Goal: Task Accomplishment & Management: Manage account settings

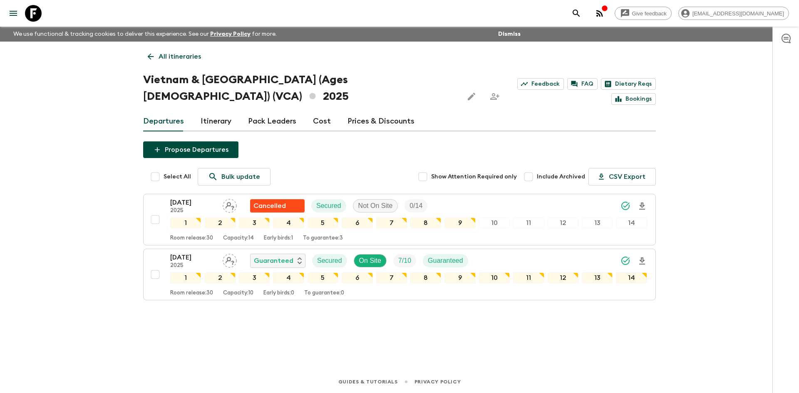
click at [185, 56] on p "All itineraries" at bounding box center [180, 57] width 42 height 10
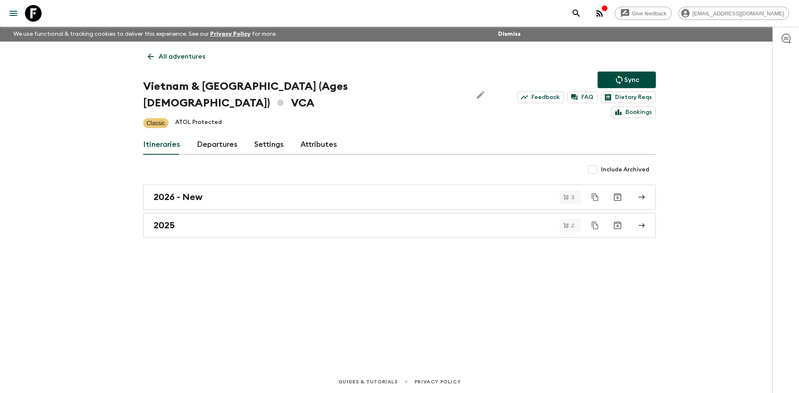
click at [185, 56] on p "All adventures" at bounding box center [182, 57] width 47 height 10
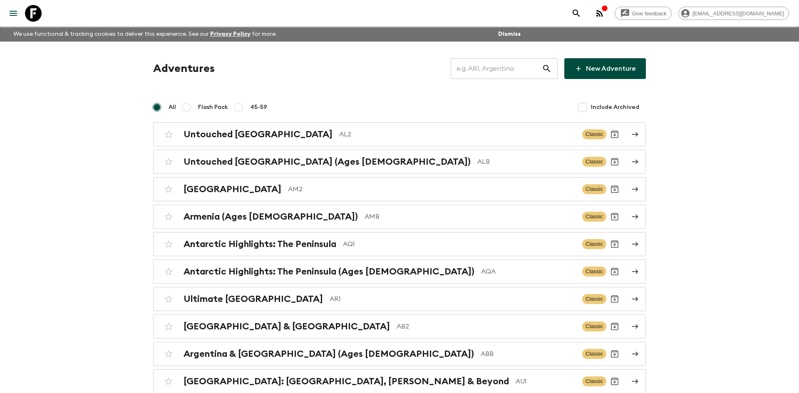
click at [491, 70] on input "text" at bounding box center [496, 68] width 91 height 23
type input "th1"
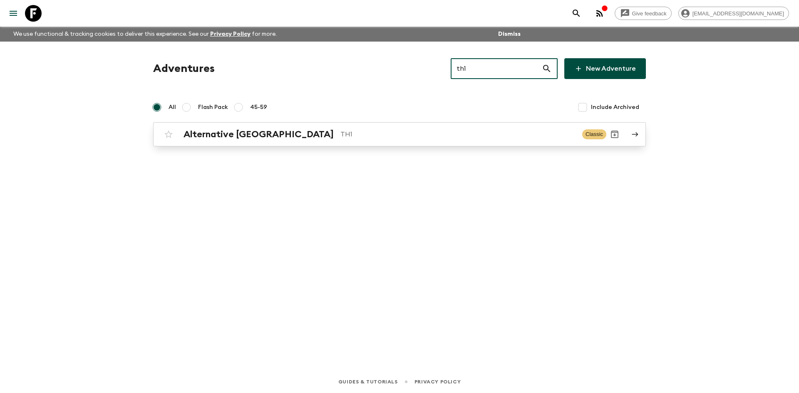
click at [296, 128] on div "Alternative [GEOGRAPHIC_DATA] TH1 Classic" at bounding box center [383, 134] width 446 height 17
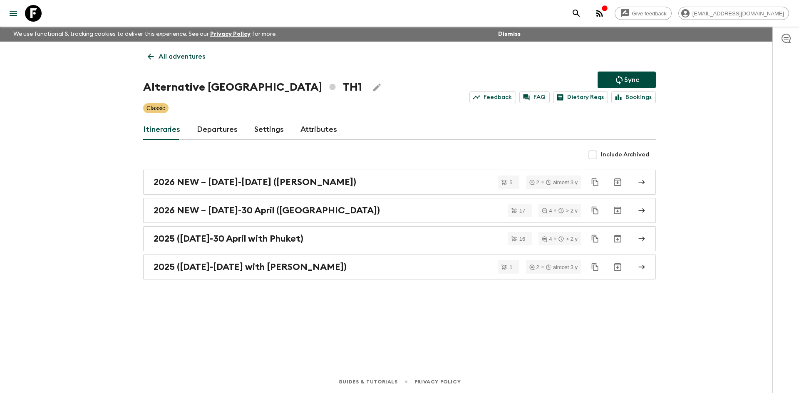
click at [636, 79] on p "Sync" at bounding box center [632, 80] width 15 height 10
click at [642, 79] on button "Sync" at bounding box center [627, 80] width 58 height 17
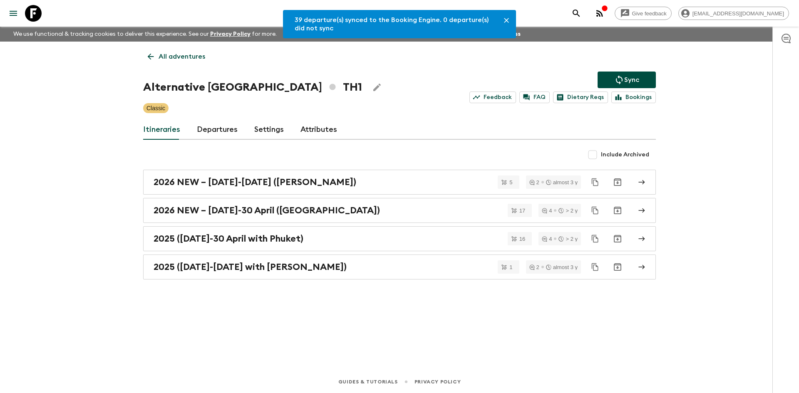
click at [214, 129] on link "Departures" at bounding box center [217, 130] width 41 height 20
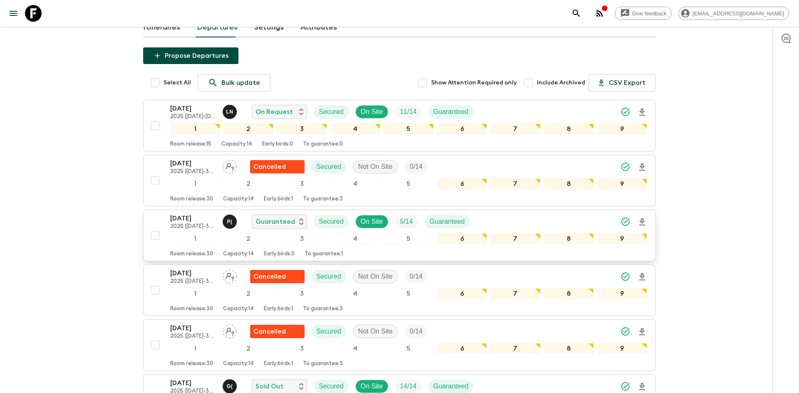
scroll to position [103, 0]
click at [642, 223] on icon "Download Onboarding" at bounding box center [643, 221] width 6 height 7
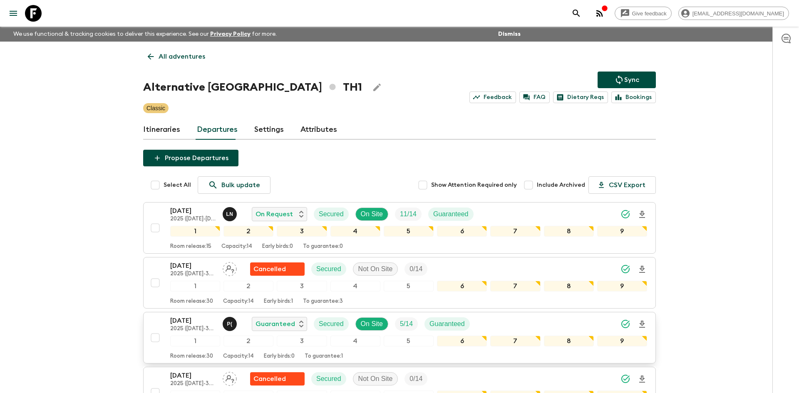
click at [177, 52] on p "All adventures" at bounding box center [182, 57] width 47 height 10
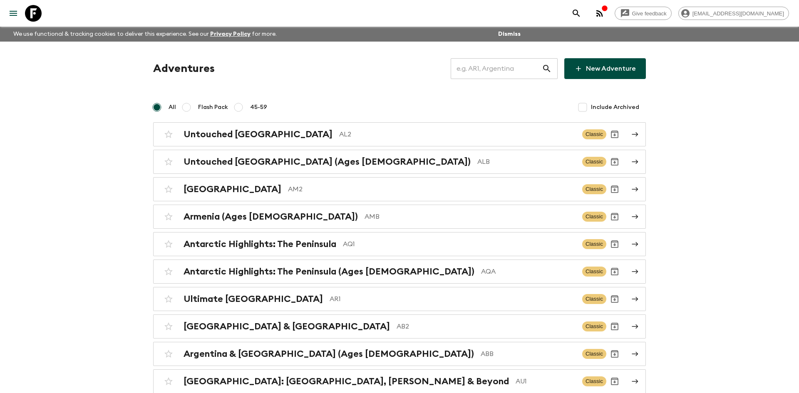
click at [480, 70] on input "text" at bounding box center [496, 68] width 91 height 23
type input "th2"
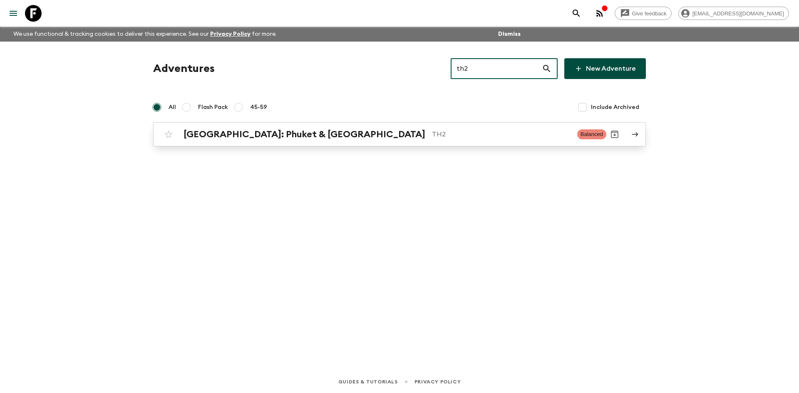
click at [309, 129] on h2 "[GEOGRAPHIC_DATA]: Phuket & [GEOGRAPHIC_DATA]" at bounding box center [305, 134] width 242 height 11
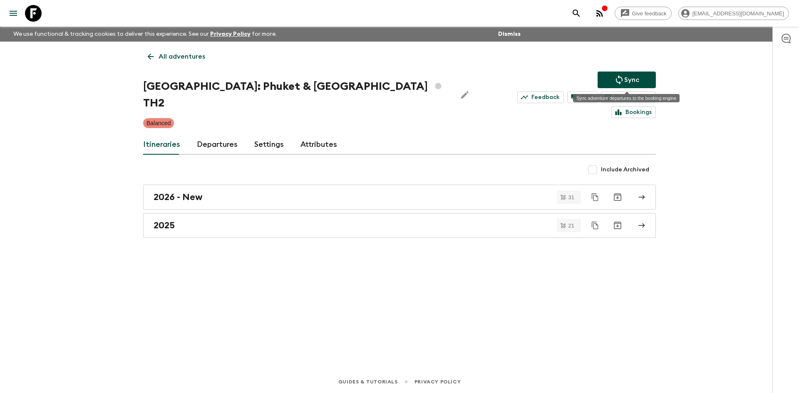
click at [620, 76] on icon "Sync adventure departures to the booking engine" at bounding box center [620, 80] width 10 height 10
click at [617, 77] on icon "Sync adventure departures to the booking engine" at bounding box center [620, 80] width 10 height 10
click at [636, 82] on p "Sync" at bounding box center [632, 80] width 15 height 10
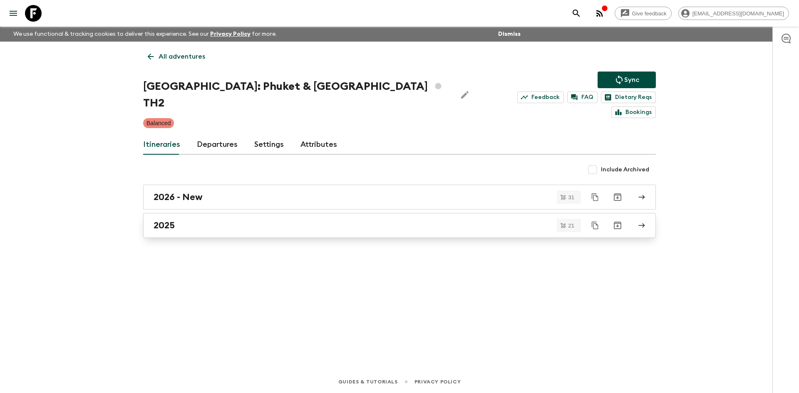
click at [192, 220] on div "2025" at bounding box center [392, 225] width 476 height 11
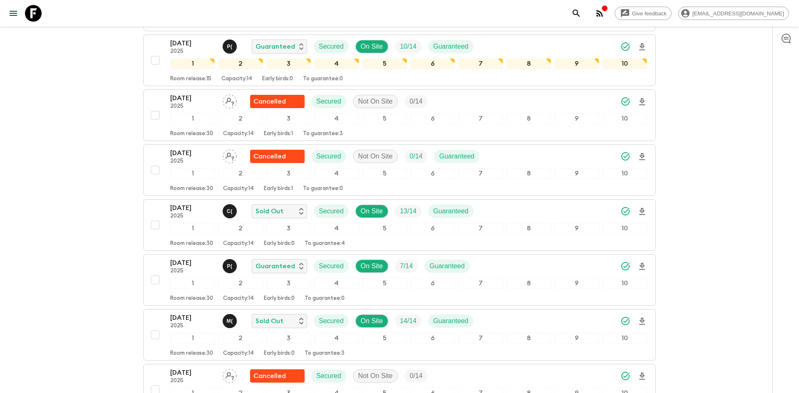
scroll to position [272, 0]
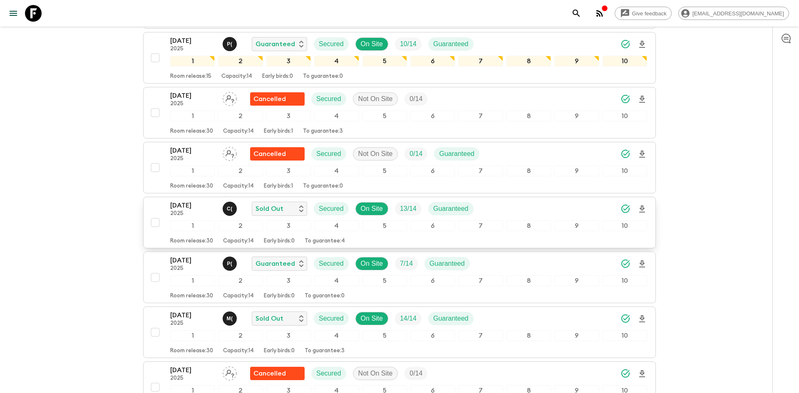
click at [645, 204] on icon "Download Onboarding" at bounding box center [642, 209] width 10 height 10
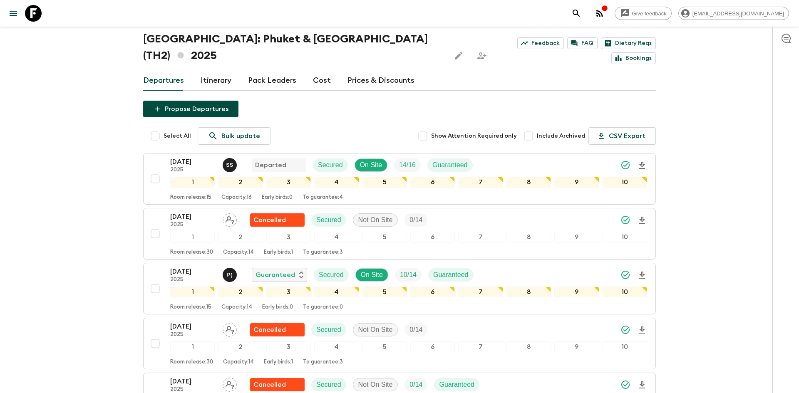
scroll to position [0, 0]
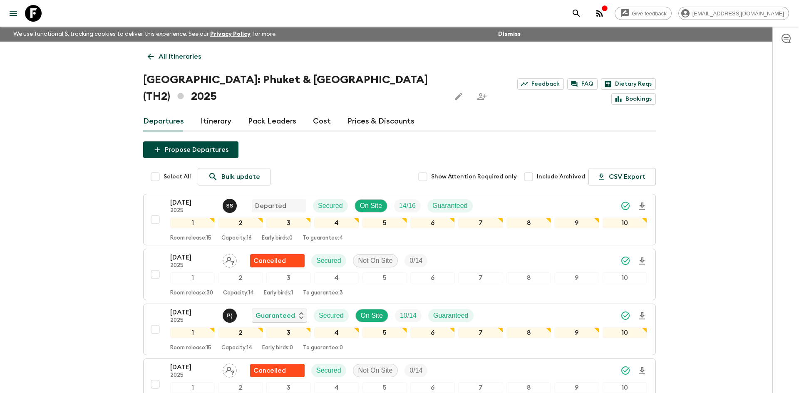
click at [190, 57] on p "All itineraries" at bounding box center [180, 57] width 42 height 10
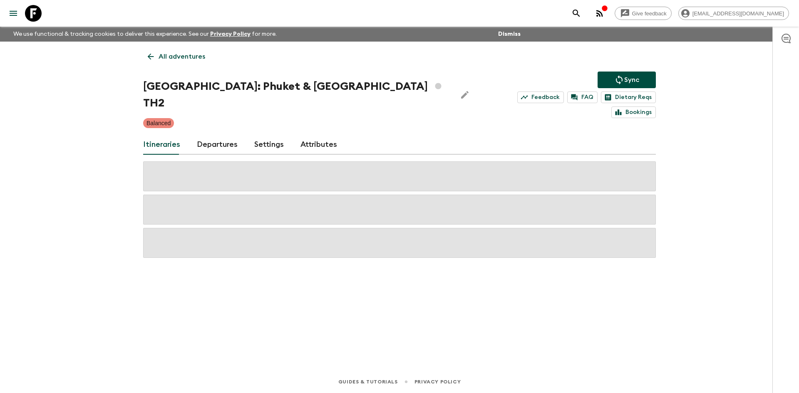
click at [190, 57] on p "All adventures" at bounding box center [182, 57] width 47 height 10
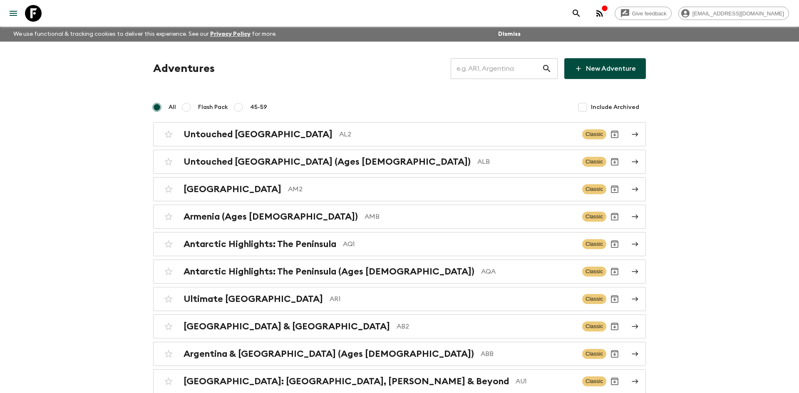
click at [490, 63] on input "text" at bounding box center [496, 68] width 91 height 23
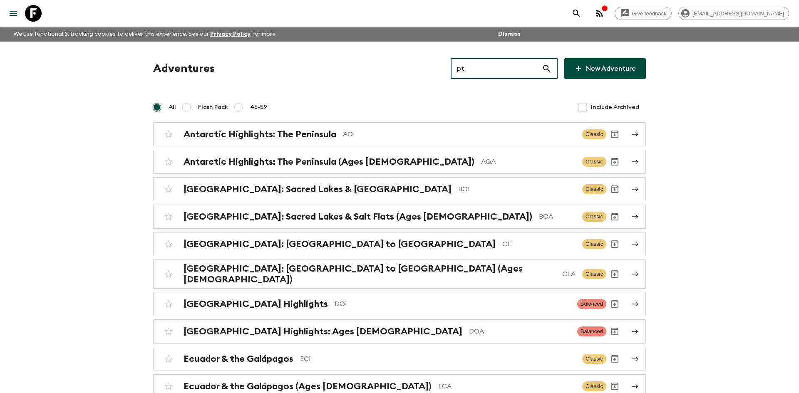
type input "pt3"
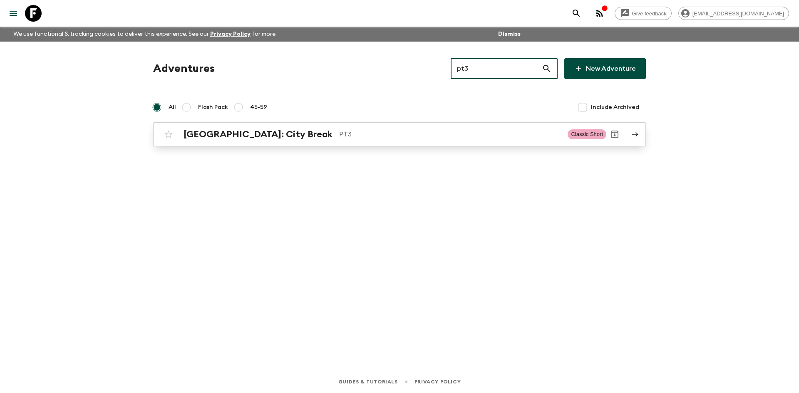
click at [339, 138] on p "PT3" at bounding box center [450, 134] width 222 height 10
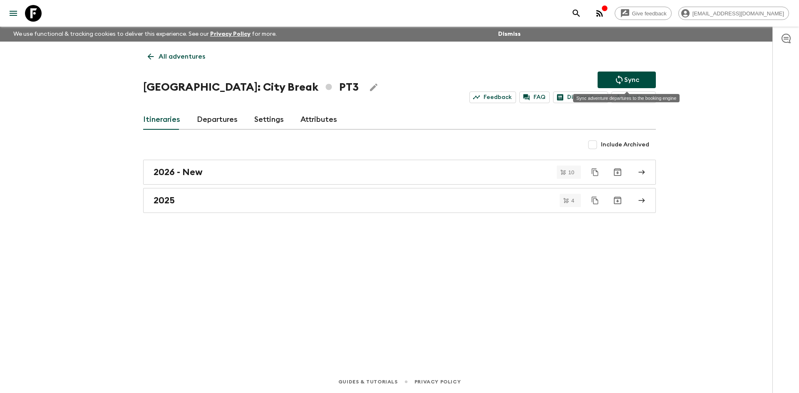
click at [615, 80] on icon "Sync adventure departures to the booking engine" at bounding box center [620, 80] width 10 height 10
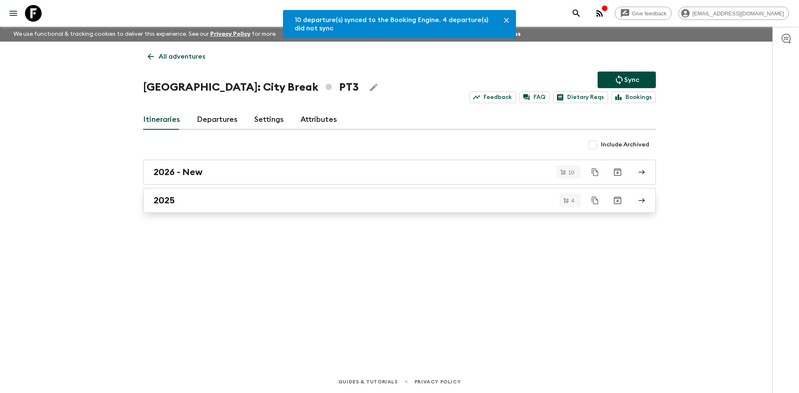
click at [164, 205] on h2 "2025" at bounding box center [164, 200] width 21 height 11
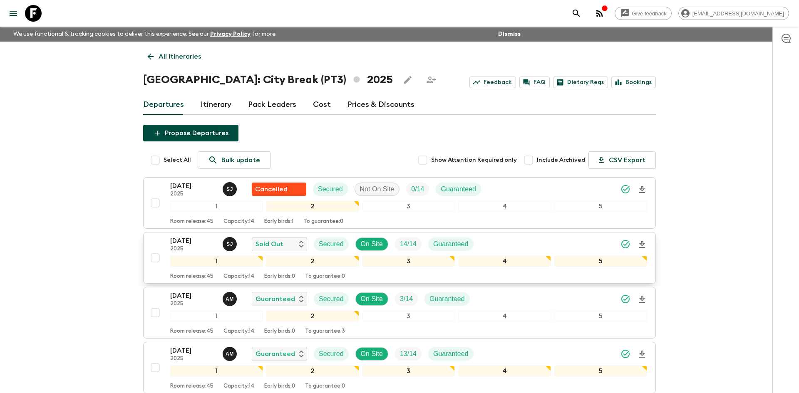
click at [522, 236] on div "[DATE] 2025 [PERSON_NAME] Sold Out Secured On Site 14 / 14 Guaranteed" at bounding box center [408, 244] width 477 height 17
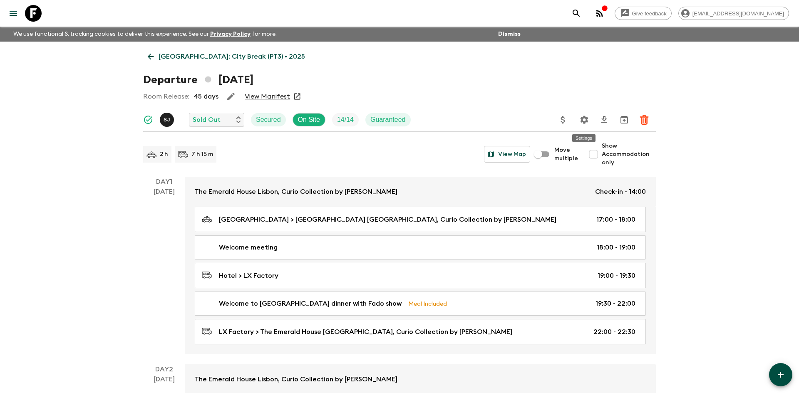
click at [583, 121] on icon "Settings" at bounding box center [585, 120] width 8 height 8
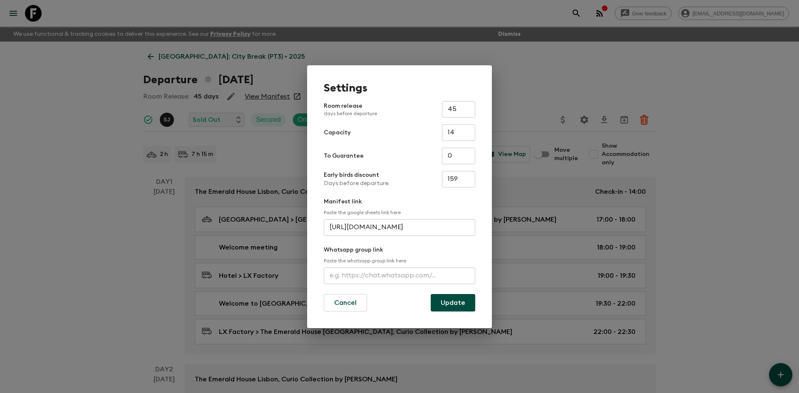
click at [373, 272] on input "text" at bounding box center [400, 276] width 152 height 17
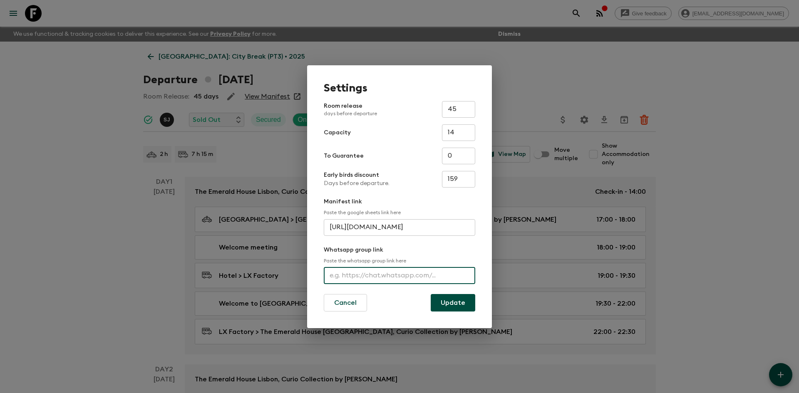
paste input "[URL][DOMAIN_NAME]"
type input "[URL][DOMAIN_NAME]"
click at [456, 298] on button "Update" at bounding box center [453, 302] width 45 height 17
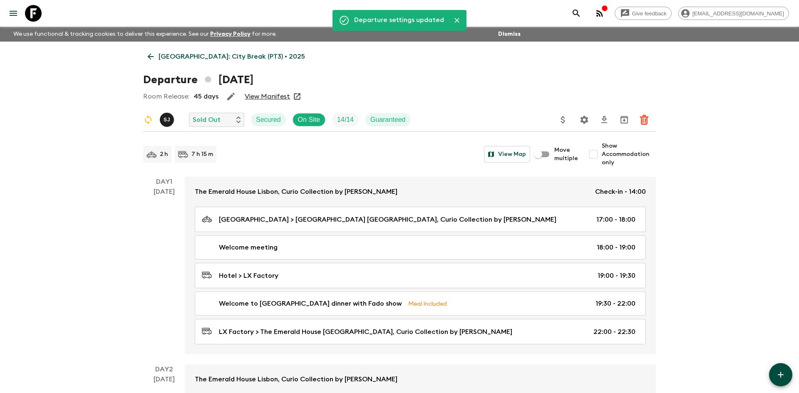
click at [226, 59] on p "[GEOGRAPHIC_DATA]: City Break (PT3) • 2025" at bounding box center [232, 57] width 147 height 10
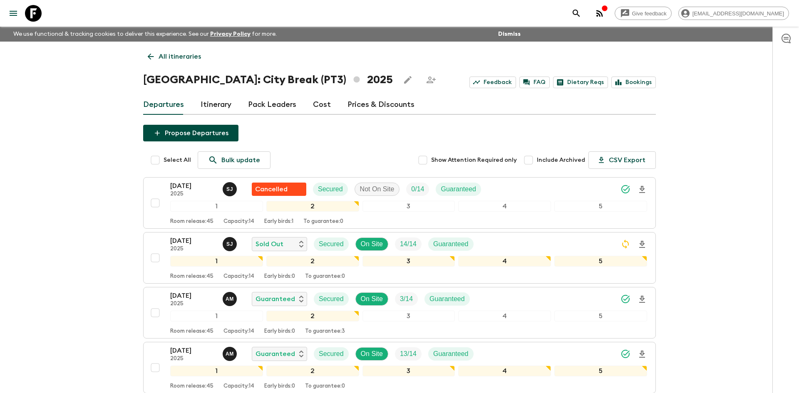
click at [198, 57] on p "All itineraries" at bounding box center [180, 57] width 42 height 10
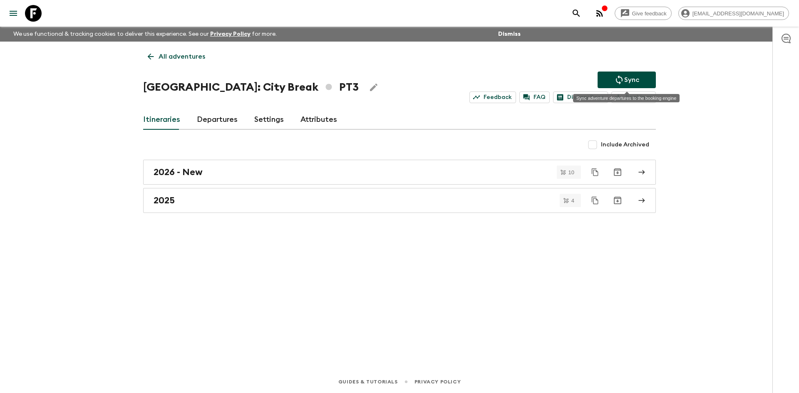
click at [623, 80] on icon "Sync adventure departures to the booking engine" at bounding box center [620, 80] width 10 height 10
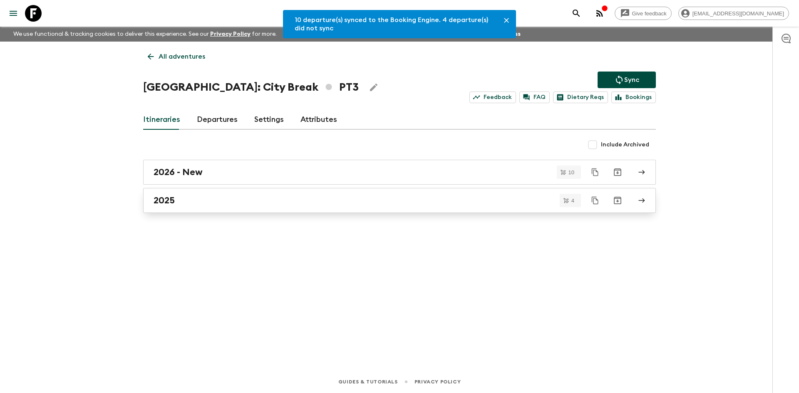
click at [164, 203] on h2 "2025" at bounding box center [164, 200] width 21 height 11
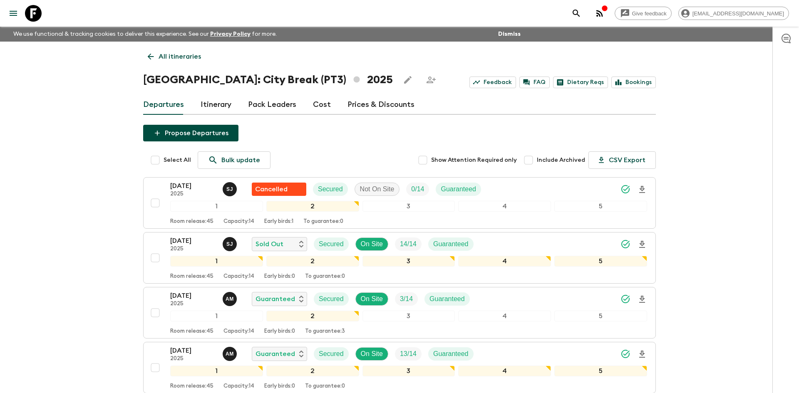
click at [166, 63] on link "All itineraries" at bounding box center [174, 56] width 62 height 17
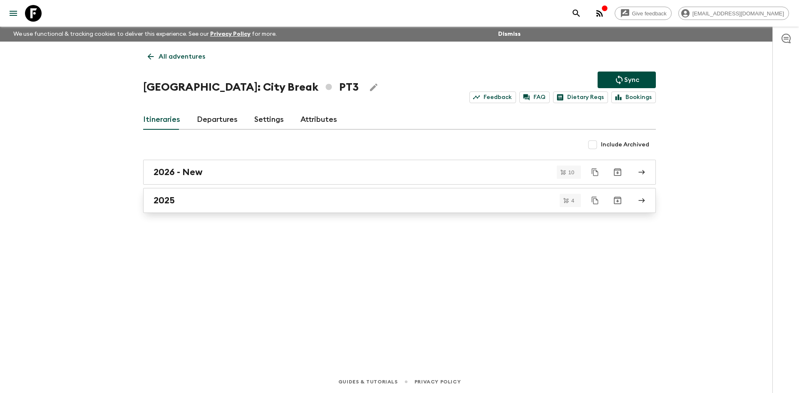
click at [292, 195] on div "2025" at bounding box center [392, 200] width 476 height 11
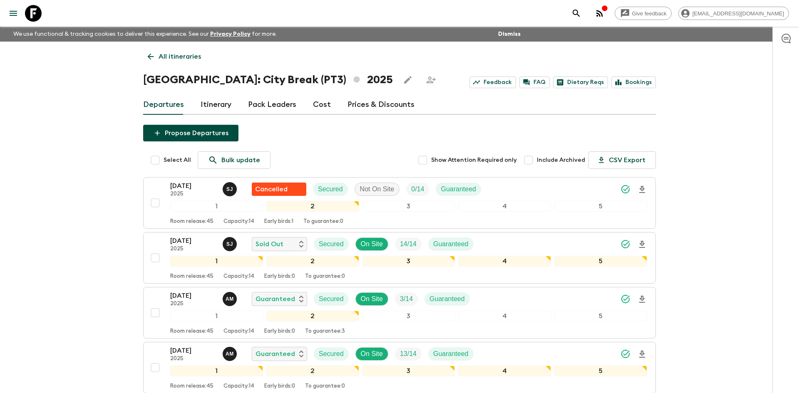
click at [170, 52] on p "All itineraries" at bounding box center [180, 57] width 42 height 10
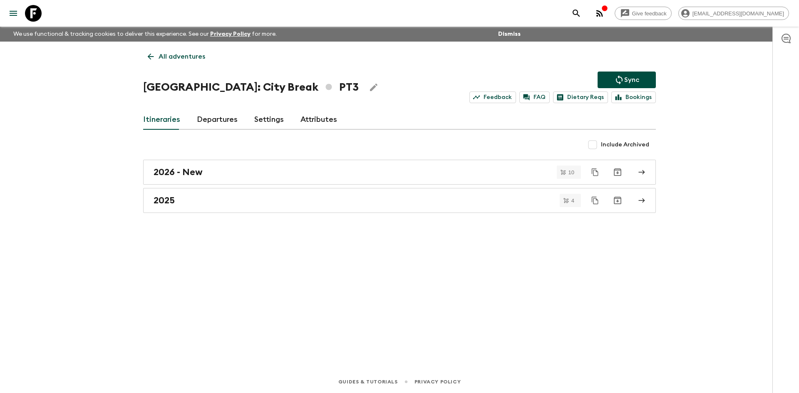
click at [170, 52] on p "All adventures" at bounding box center [182, 57] width 47 height 10
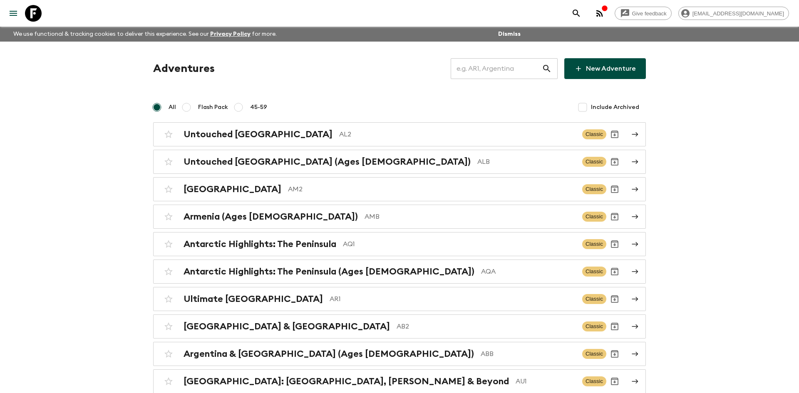
click at [485, 70] on input "text" at bounding box center [496, 68] width 91 height 23
type input "ma4"
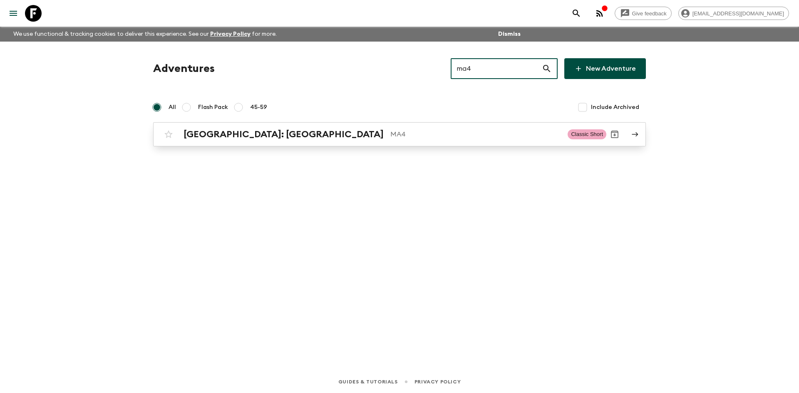
click at [280, 144] on link "[GEOGRAPHIC_DATA]: [GEOGRAPHIC_DATA] MA4 Classic Short" at bounding box center [399, 134] width 493 height 24
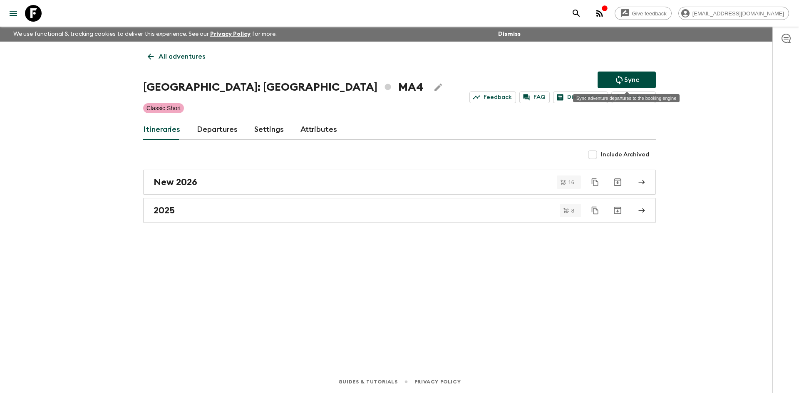
click at [615, 80] on icon "Sync adventure departures to the booking engine" at bounding box center [620, 80] width 10 height 10
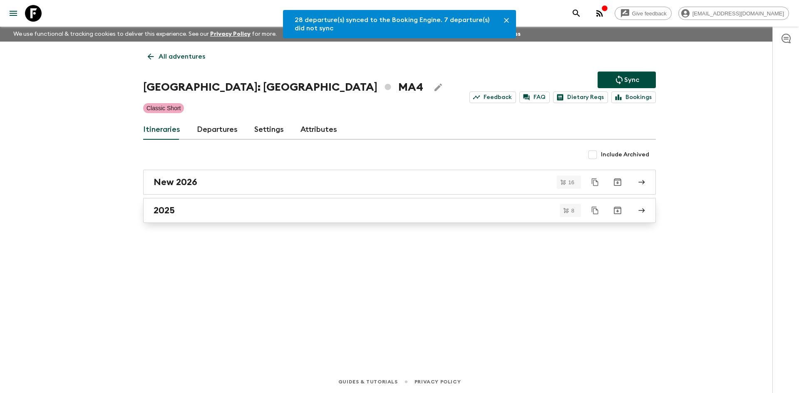
click at [188, 213] on div "2025" at bounding box center [392, 210] width 476 height 11
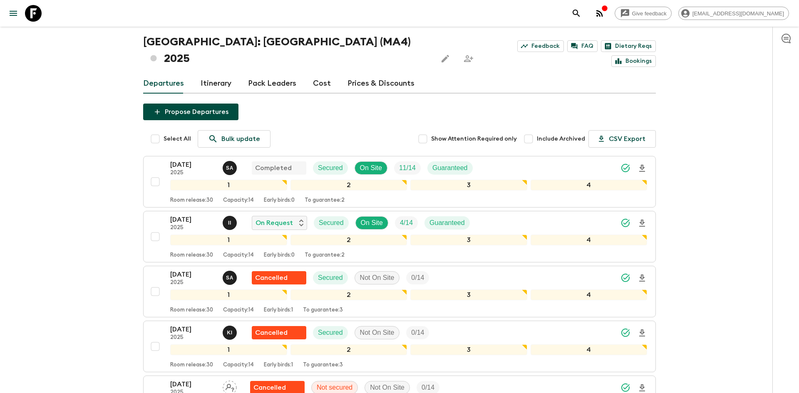
scroll to position [57, 0]
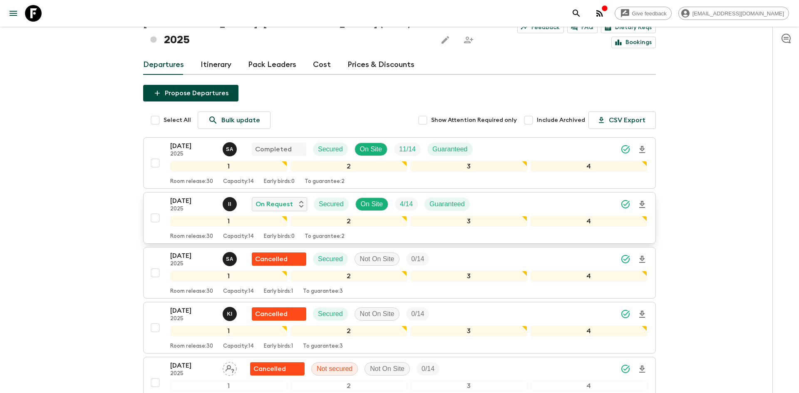
click at [563, 196] on div "[DATE] 2025 I I On Request Secured On Site 4 / 14 Guaranteed" at bounding box center [408, 204] width 477 height 17
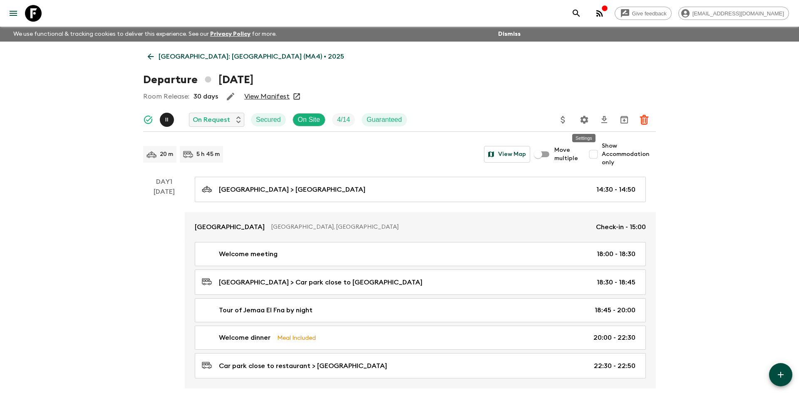
click at [583, 116] on icon "Settings" at bounding box center [585, 120] width 8 height 8
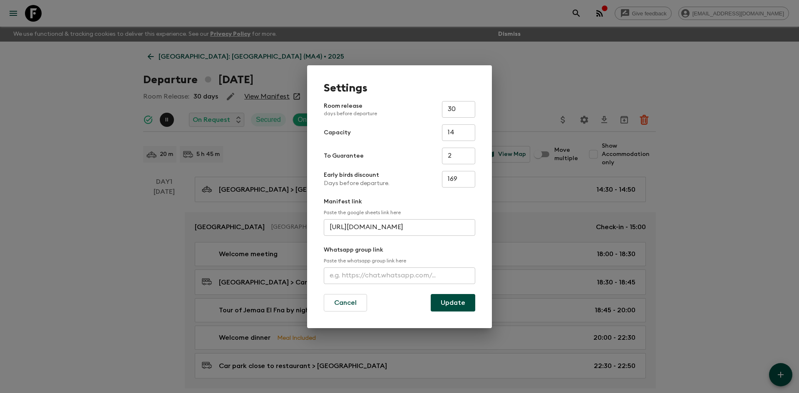
click at [367, 277] on input "text" at bounding box center [400, 276] width 152 height 17
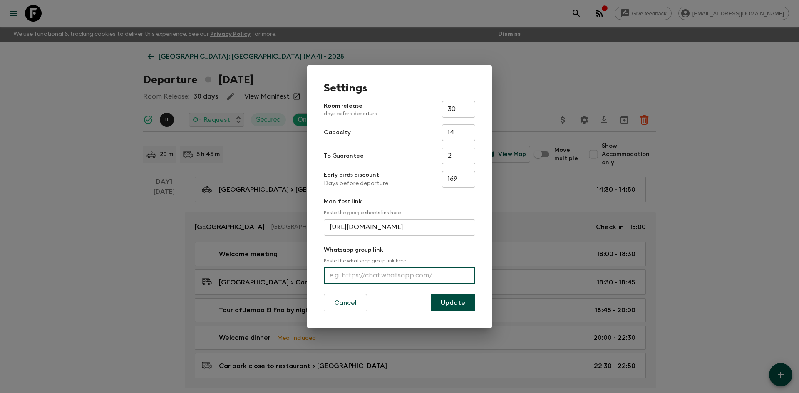
paste input "[GEOGRAPHIC_DATA]: [GEOGRAPHIC_DATA]"
type input "[GEOGRAPHIC_DATA]: [GEOGRAPHIC_DATA]"
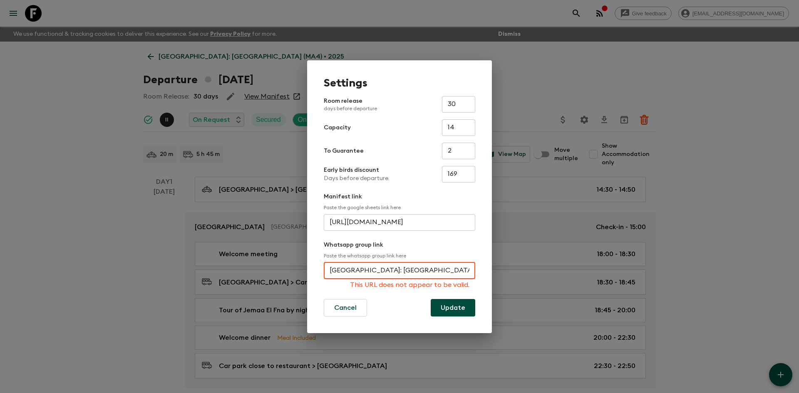
drag, startPoint x: 399, startPoint y: 272, endPoint x: 324, endPoint y: 274, distance: 75.4
click at [324, 274] on input "[GEOGRAPHIC_DATA]: [GEOGRAPHIC_DATA]" at bounding box center [400, 271] width 152 height 17
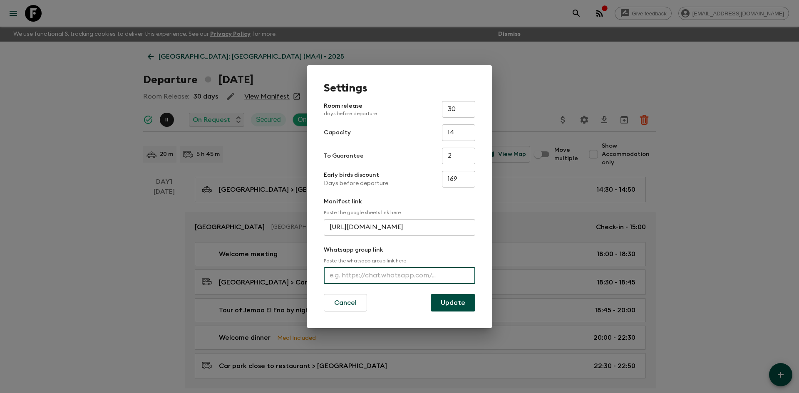
paste input "[URL][DOMAIN_NAME]"
type input "[URL][DOMAIN_NAME]"
click at [442, 304] on button "Update" at bounding box center [453, 302] width 45 height 17
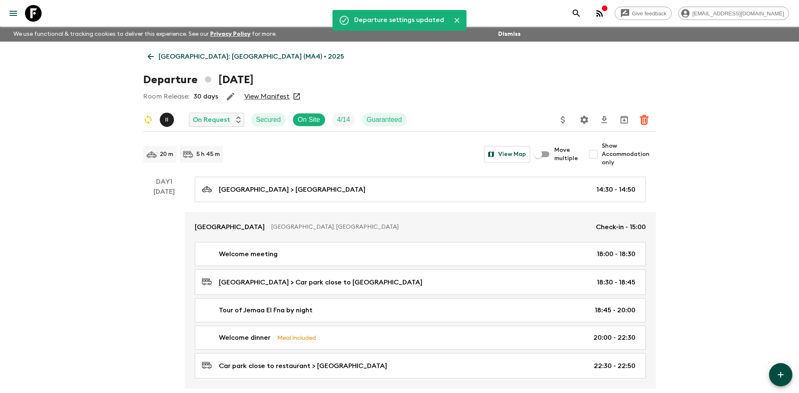
click at [163, 59] on p "[GEOGRAPHIC_DATA]: [GEOGRAPHIC_DATA] (MA4) • 2025" at bounding box center [252, 57] width 186 height 10
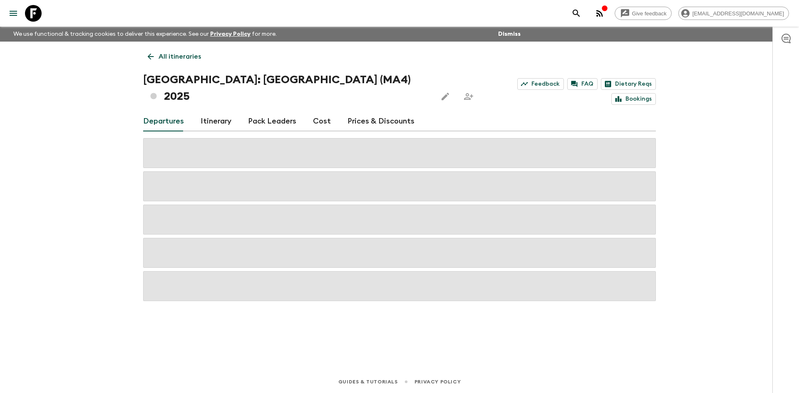
click at [163, 59] on p "All itineraries" at bounding box center [180, 57] width 42 height 10
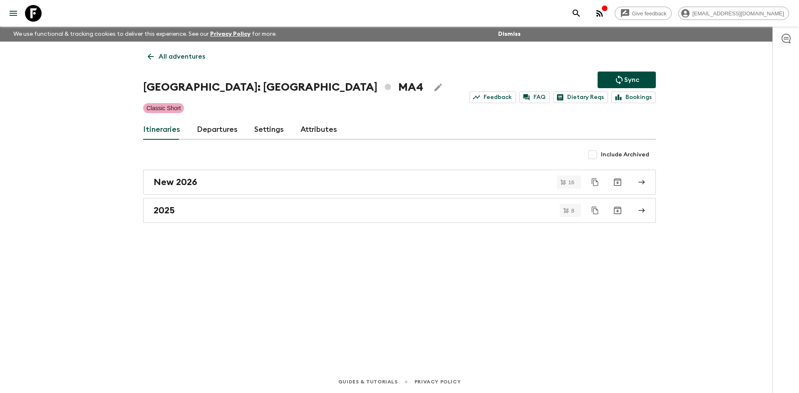
click at [194, 57] on p "All adventures" at bounding box center [182, 57] width 47 height 10
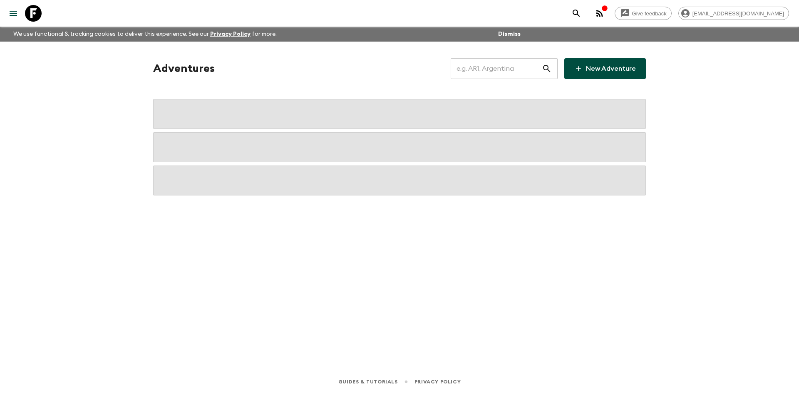
click at [460, 70] on input "text" at bounding box center [496, 68] width 91 height 23
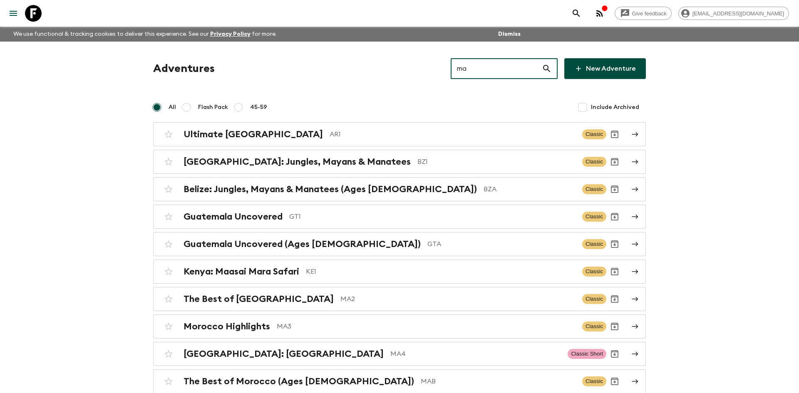
type input "ma4"
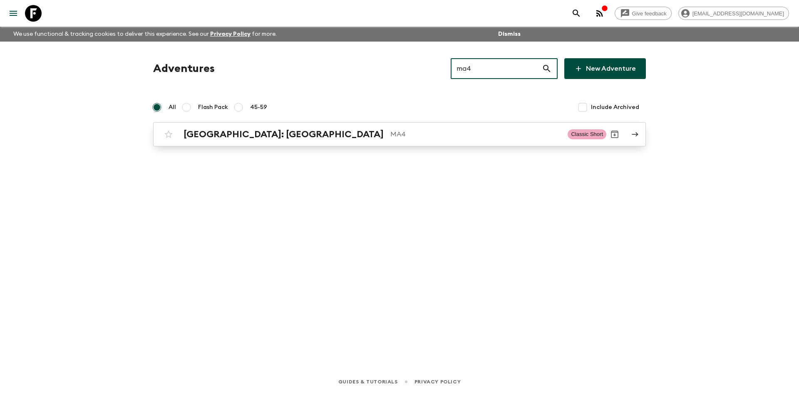
click at [391, 132] on p "MA4" at bounding box center [476, 134] width 171 height 10
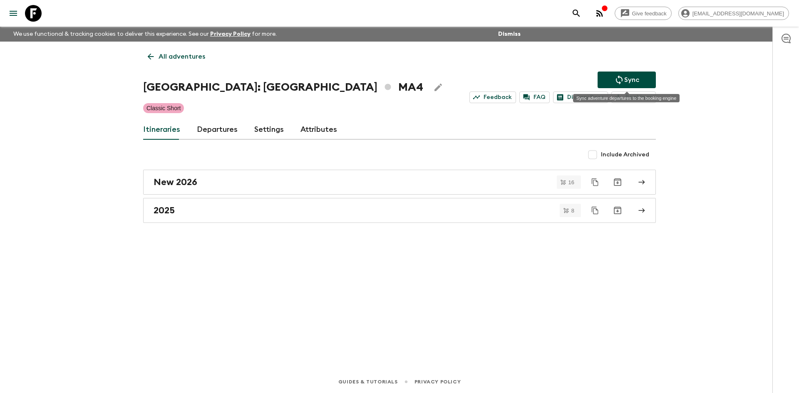
click at [630, 75] on p "Sync" at bounding box center [632, 80] width 15 height 10
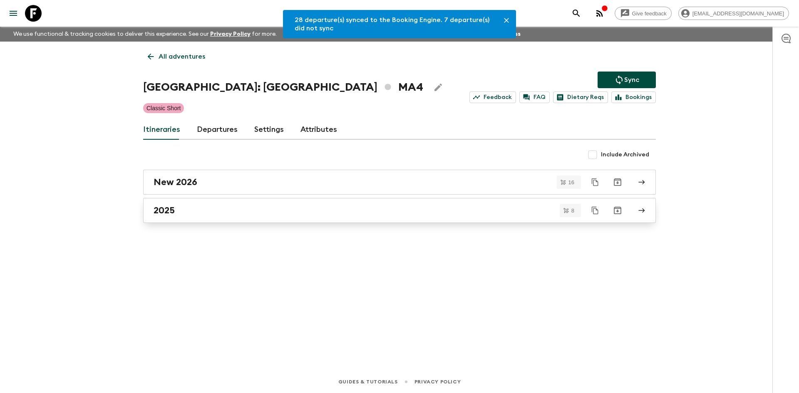
click at [172, 211] on h2 "2025" at bounding box center [164, 210] width 21 height 11
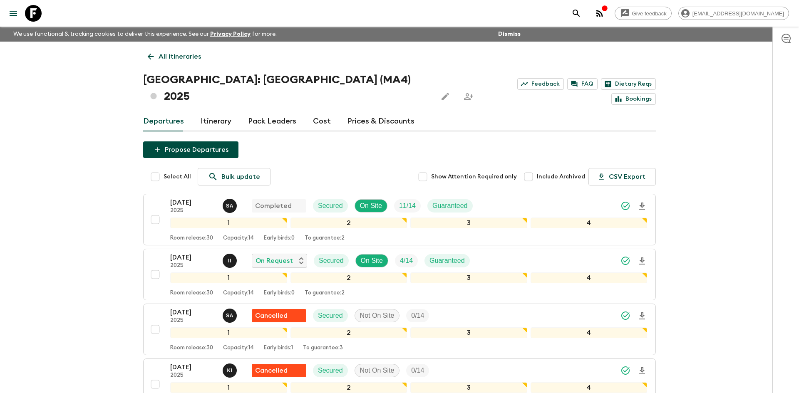
click at [165, 59] on p "All itineraries" at bounding box center [180, 57] width 42 height 10
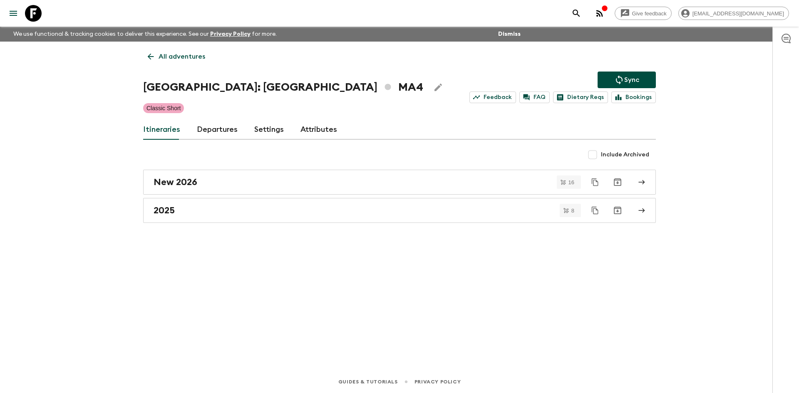
click at [165, 59] on p "All adventures" at bounding box center [182, 57] width 47 height 10
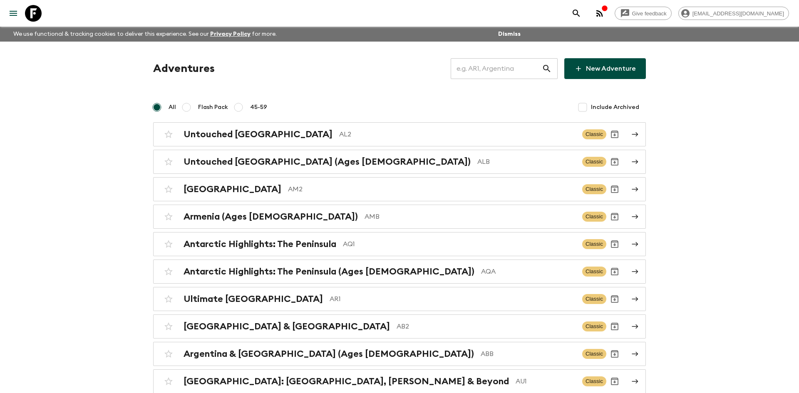
click at [481, 67] on input "text" at bounding box center [496, 68] width 91 height 23
type input "id1"
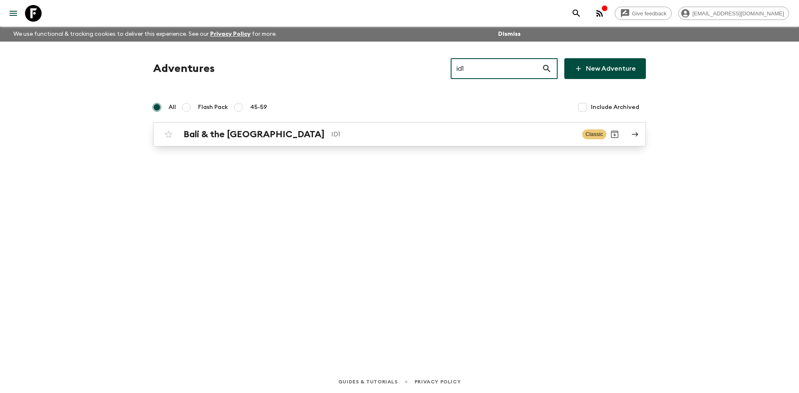
click at [331, 131] on p "ID1" at bounding box center [453, 134] width 244 height 10
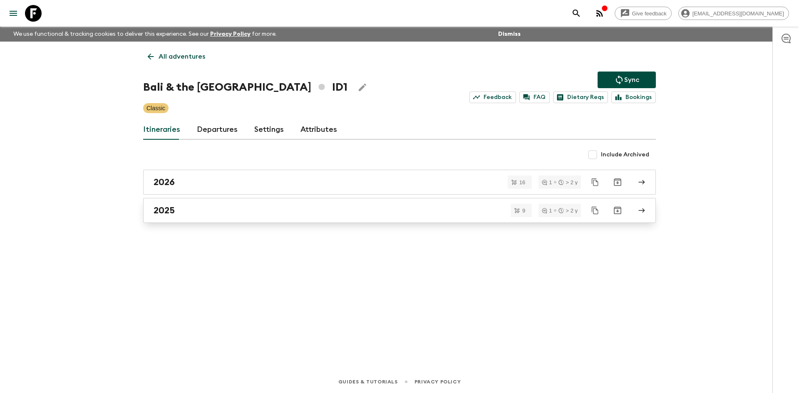
click at [240, 212] on div "2025" at bounding box center [392, 210] width 476 height 11
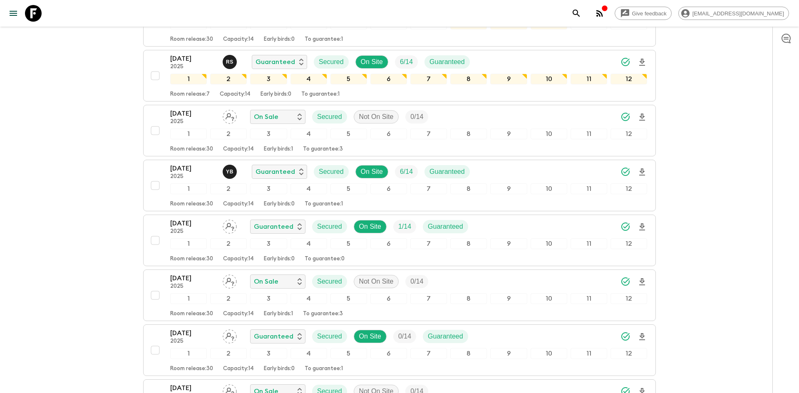
scroll to position [188, 0]
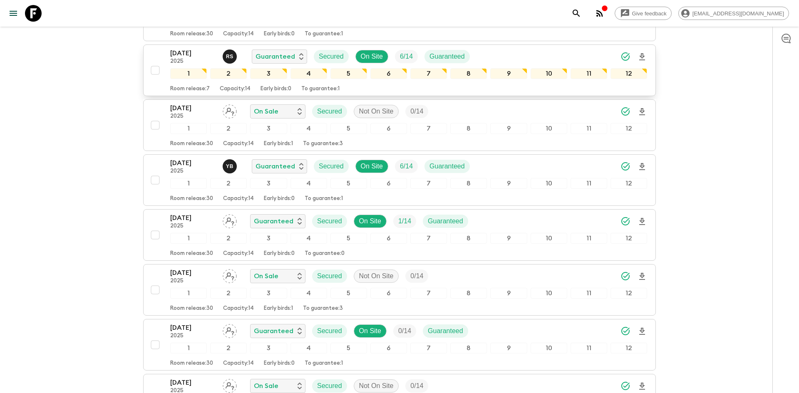
click at [569, 52] on div "[DATE] 2025 R S Guaranteed Secured On Site 6 / 14 Guaranteed" at bounding box center [408, 56] width 477 height 17
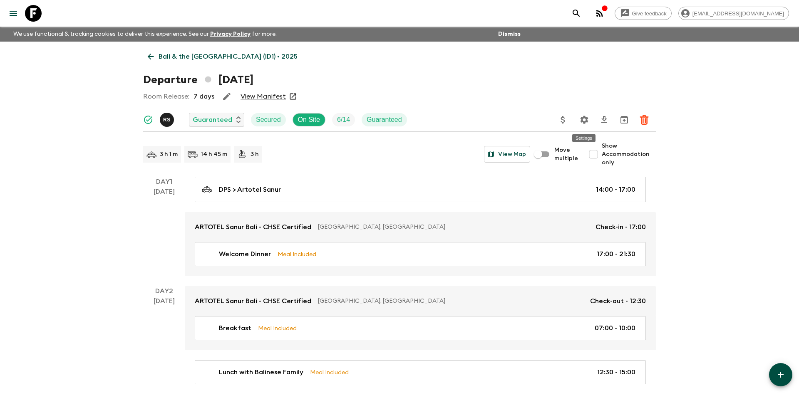
click at [582, 122] on icon "Settings" at bounding box center [585, 120] width 8 height 8
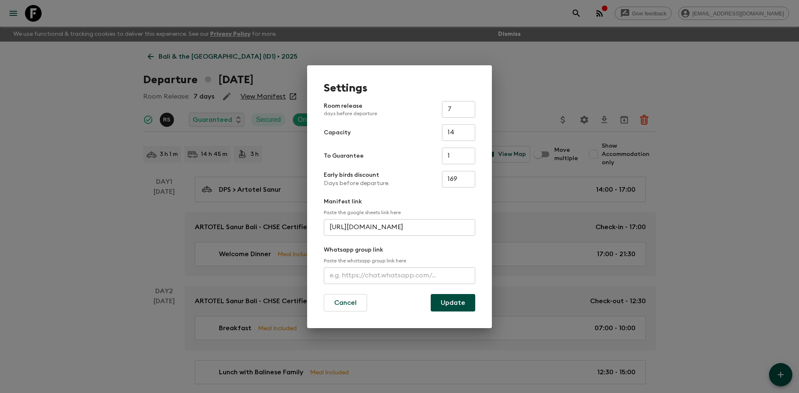
click at [380, 272] on input "text" at bounding box center [400, 276] width 152 height 17
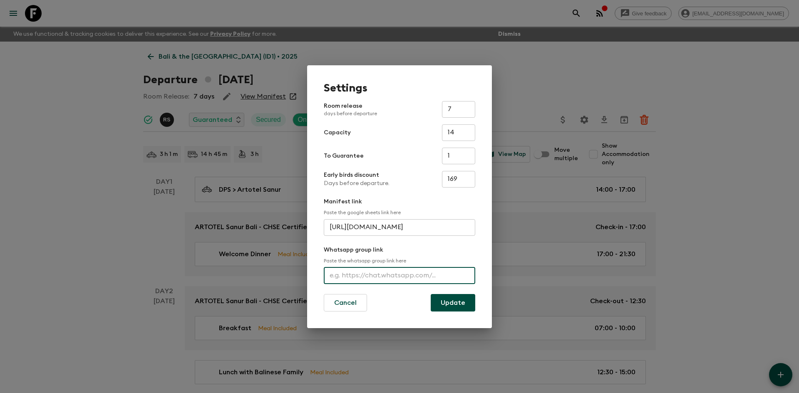
paste input "[URL][DOMAIN_NAME]"
type input "[URL][DOMAIN_NAME]"
click at [449, 303] on button "Update" at bounding box center [453, 302] width 45 height 17
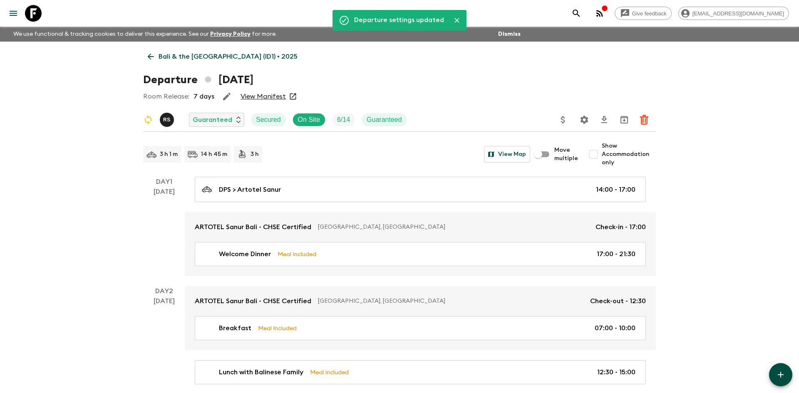
click at [185, 59] on p "Bali & the [GEOGRAPHIC_DATA] (ID1) • 2025" at bounding box center [228, 57] width 139 height 10
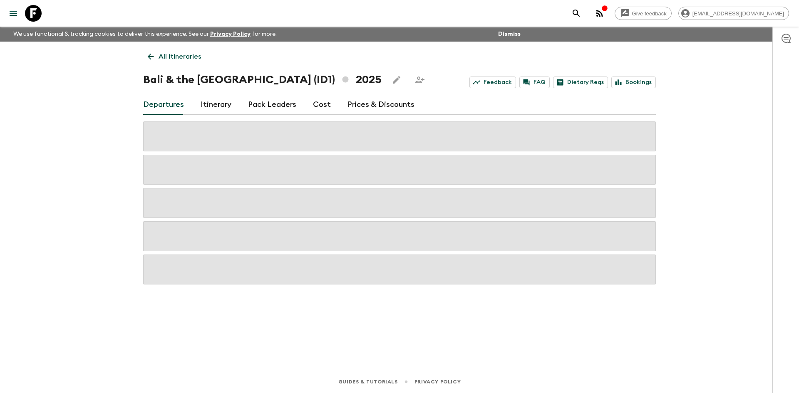
click at [185, 59] on p "All itineraries" at bounding box center [180, 57] width 42 height 10
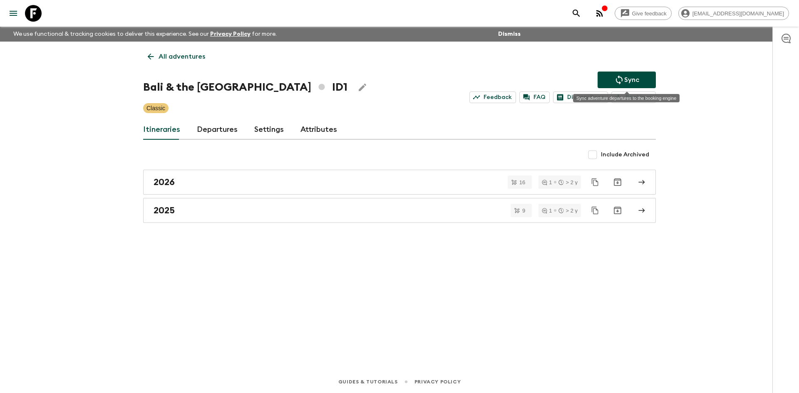
click at [614, 72] on button "Sync" at bounding box center [627, 80] width 58 height 17
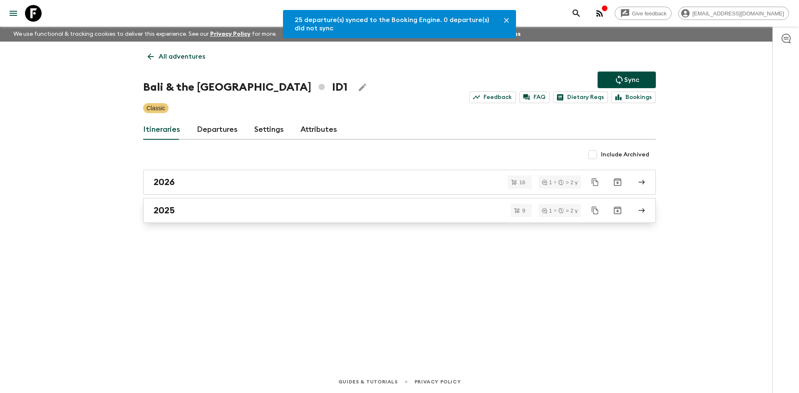
click at [172, 210] on h2 "2025" at bounding box center [164, 210] width 21 height 11
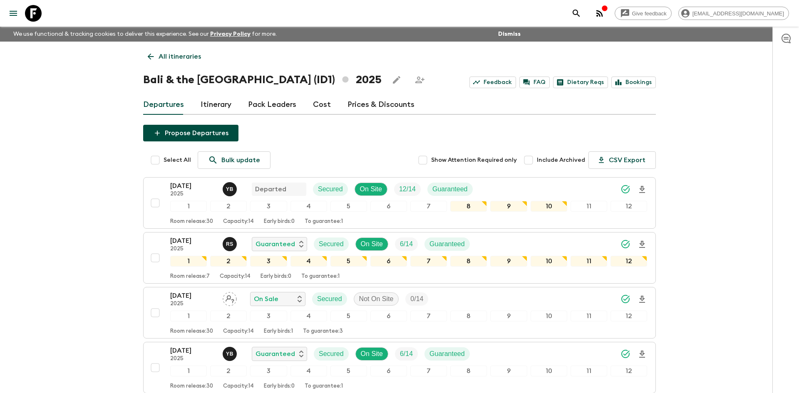
click at [168, 58] on p "All itineraries" at bounding box center [180, 57] width 42 height 10
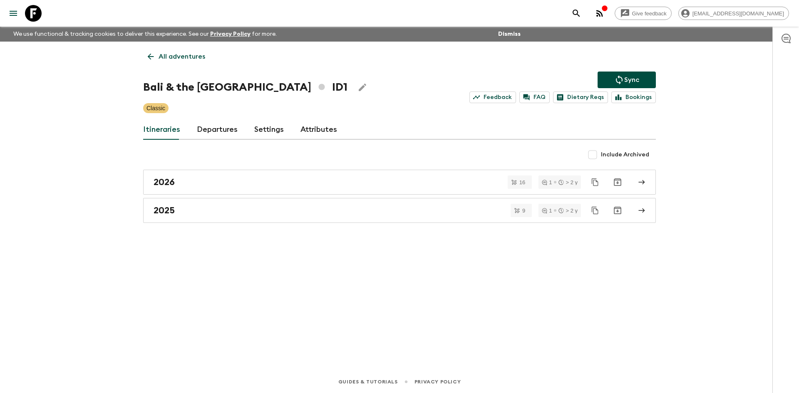
click at [168, 58] on p "All adventures" at bounding box center [182, 57] width 47 height 10
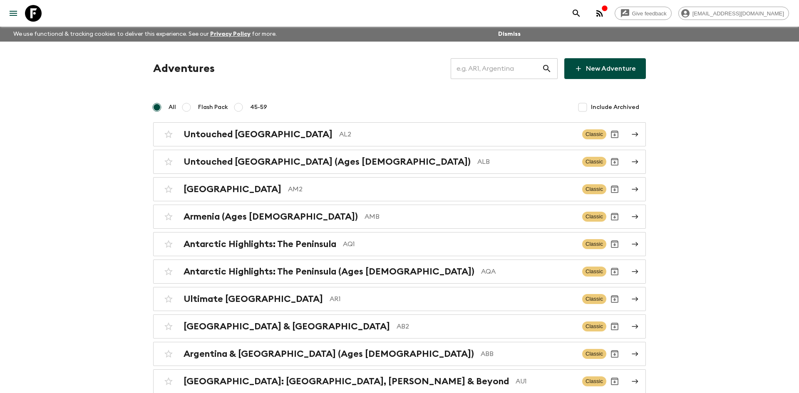
click at [480, 72] on input "text" at bounding box center [496, 68] width 91 height 23
type input "vca"
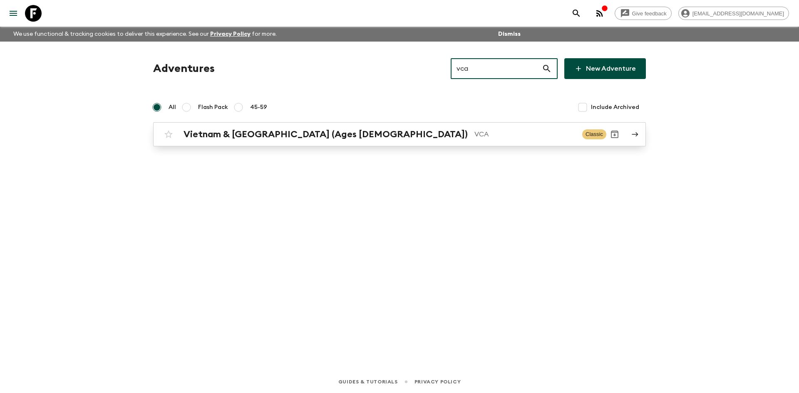
click at [292, 123] on link "Vietnam & [GEOGRAPHIC_DATA] (Ages [DEMOGRAPHIC_DATA]) VCA Classic" at bounding box center [399, 134] width 493 height 24
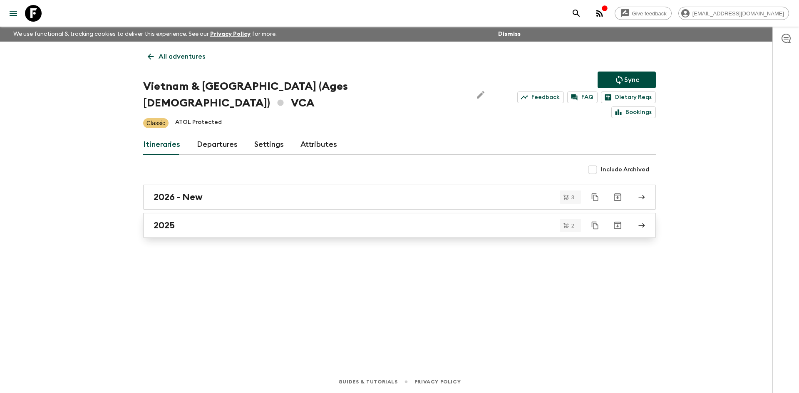
click at [233, 217] on link "2025" at bounding box center [399, 225] width 513 height 25
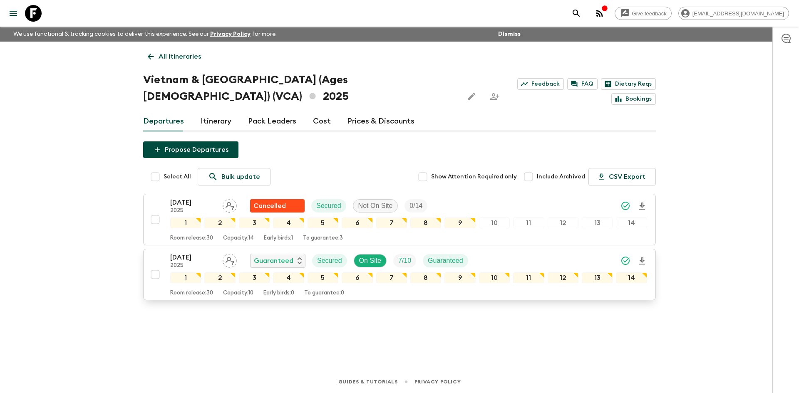
click at [545, 253] on div "[DATE] 2025 Guaranteed Secured On Site 7 / 10 Guaranteed" at bounding box center [408, 261] width 477 height 17
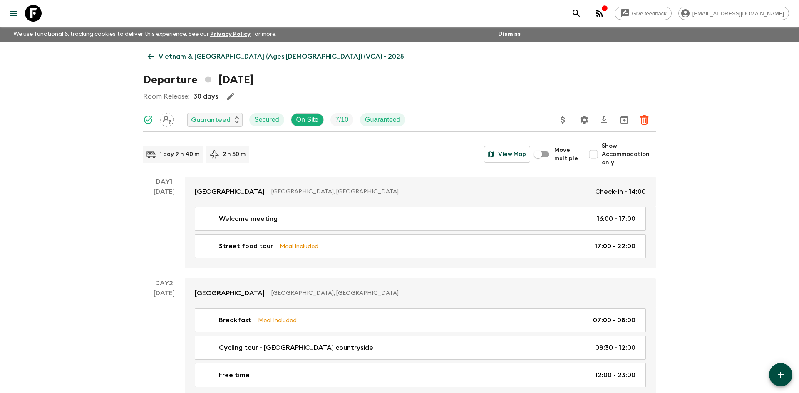
click at [206, 54] on p "Vietnam & [GEOGRAPHIC_DATA] (Ages [DEMOGRAPHIC_DATA]) (VCA) • 2025" at bounding box center [282, 57] width 246 height 10
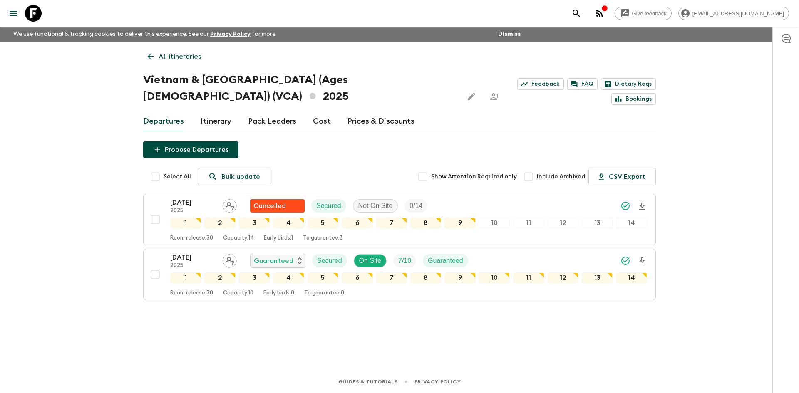
click at [174, 56] on p "All itineraries" at bounding box center [180, 57] width 42 height 10
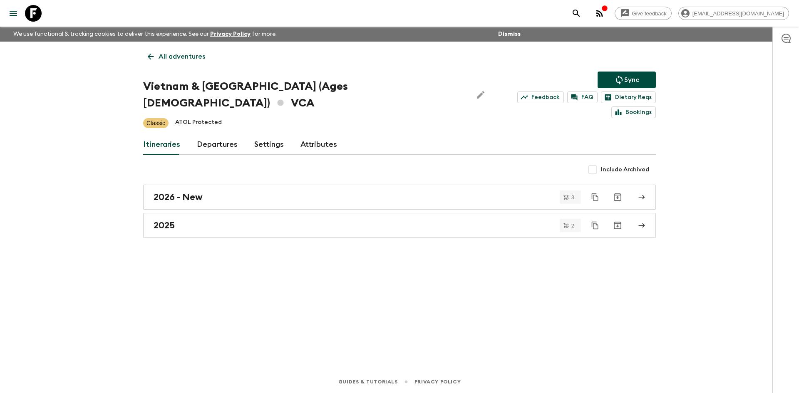
click at [179, 60] on p "All adventures" at bounding box center [182, 57] width 47 height 10
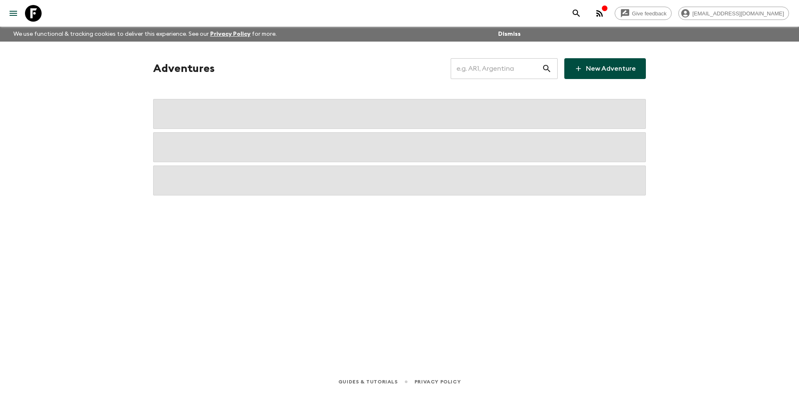
click at [472, 66] on input "text" at bounding box center [496, 68] width 91 height 23
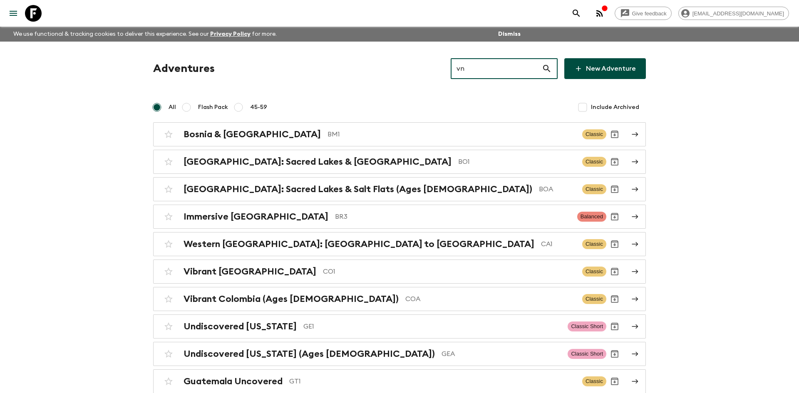
type input "vna"
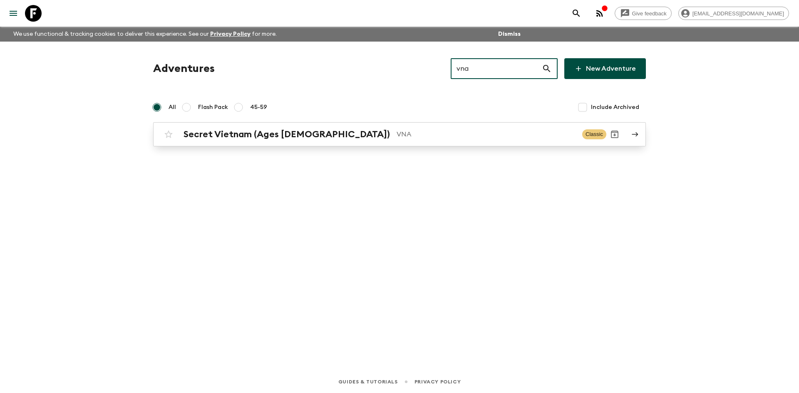
click at [294, 137] on h2 "Secret Vietnam (Ages [DEMOGRAPHIC_DATA])" at bounding box center [287, 134] width 207 height 11
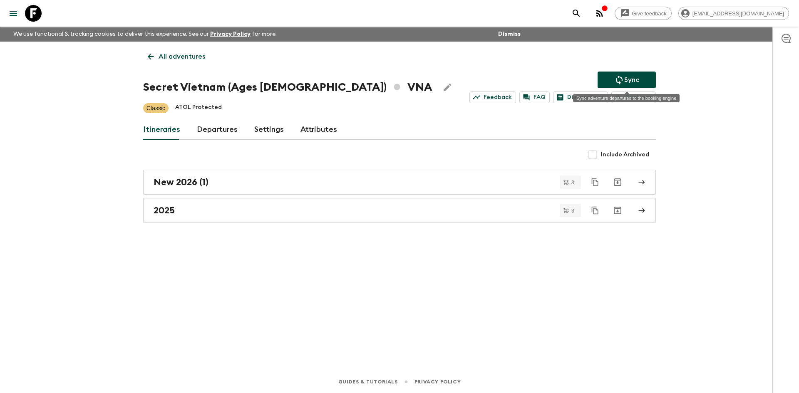
click at [600, 85] on button "Sync" at bounding box center [627, 80] width 58 height 17
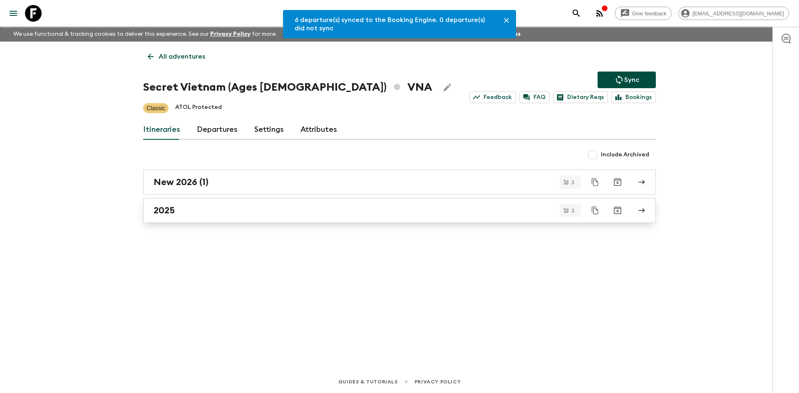
click at [204, 205] on div "2025" at bounding box center [392, 210] width 476 height 11
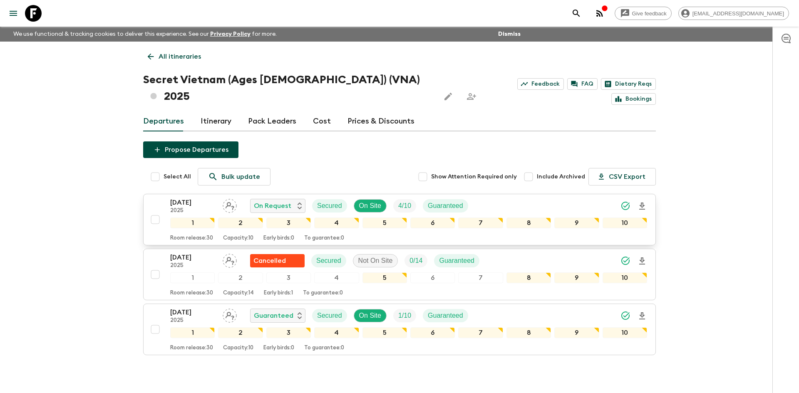
click at [502, 198] on div "[DATE] 2025 On Request Secured On Site 4 / 10 Guaranteed" at bounding box center [408, 206] width 477 height 17
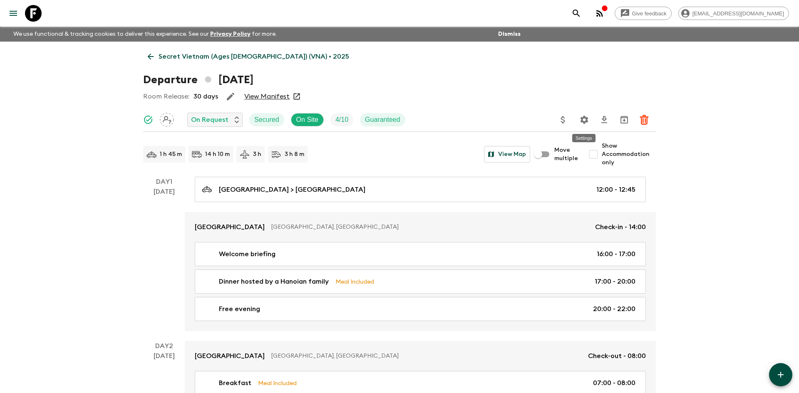
click at [585, 117] on icon "Settings" at bounding box center [585, 120] width 8 height 8
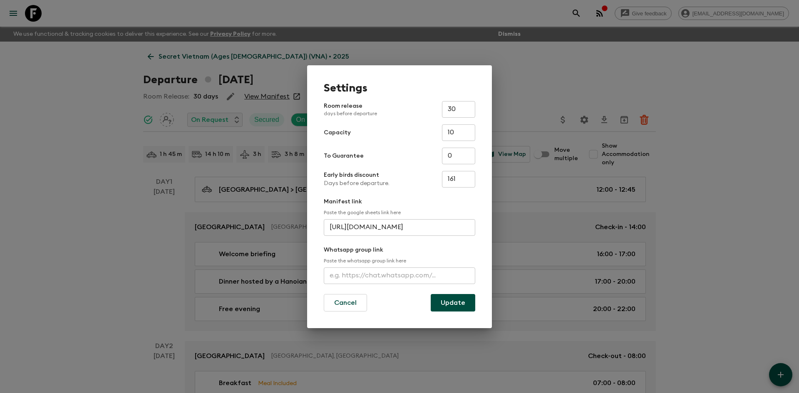
click at [376, 272] on input "text" at bounding box center [400, 276] width 152 height 17
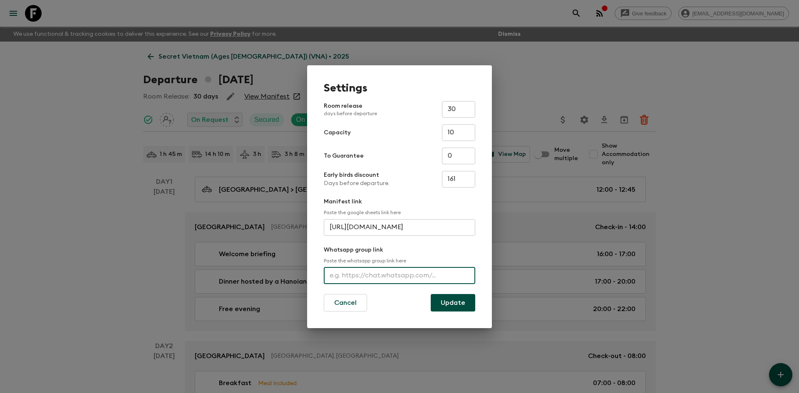
paste input "[URL][DOMAIN_NAME]"
type input "[URL][DOMAIN_NAME]"
click at [444, 302] on button "Update" at bounding box center [453, 302] width 45 height 17
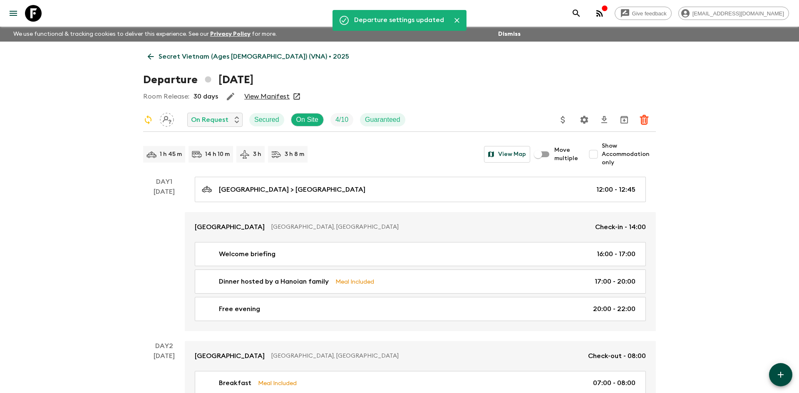
click at [197, 58] on p "Secret Vietnam (Ages [DEMOGRAPHIC_DATA]) (VNA) • 2025" at bounding box center [254, 57] width 191 height 10
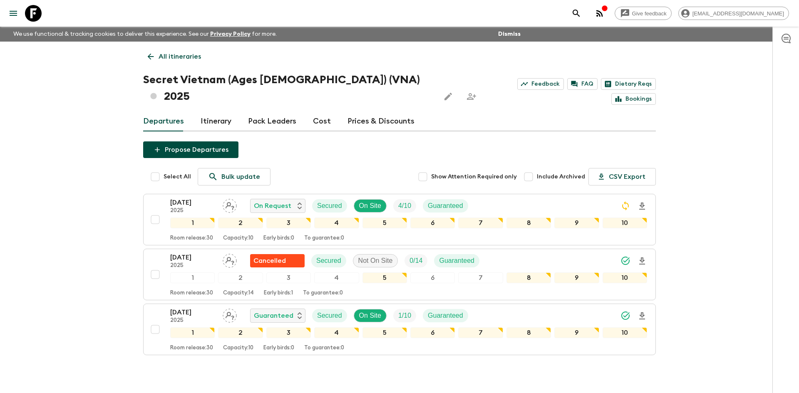
click at [197, 58] on p "All itineraries" at bounding box center [180, 57] width 42 height 10
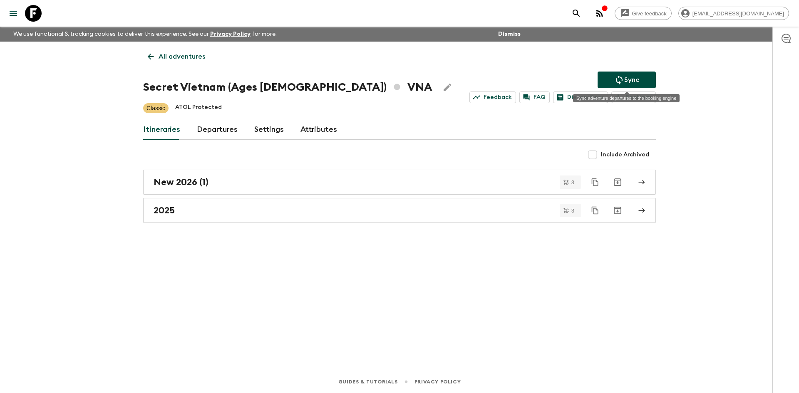
click at [626, 77] on p "Sync" at bounding box center [632, 80] width 15 height 10
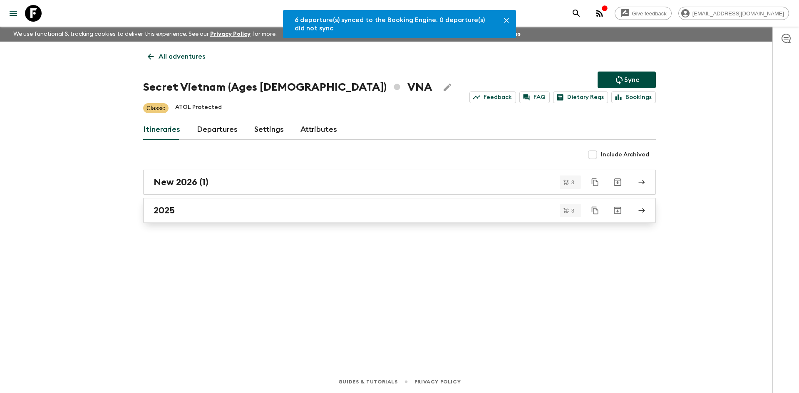
click at [167, 212] on h2 "2025" at bounding box center [164, 210] width 21 height 11
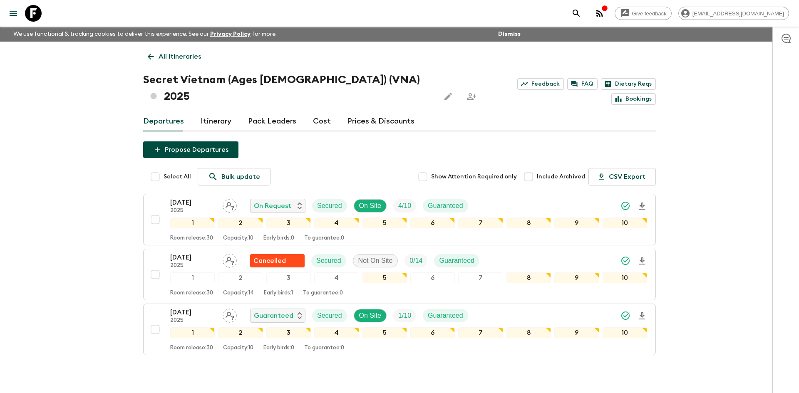
click at [176, 57] on p "All itineraries" at bounding box center [180, 57] width 42 height 10
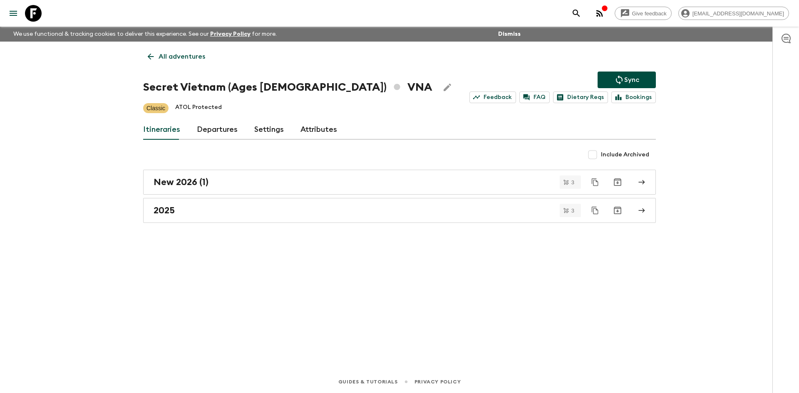
click at [176, 57] on p "All adventures" at bounding box center [182, 57] width 47 height 10
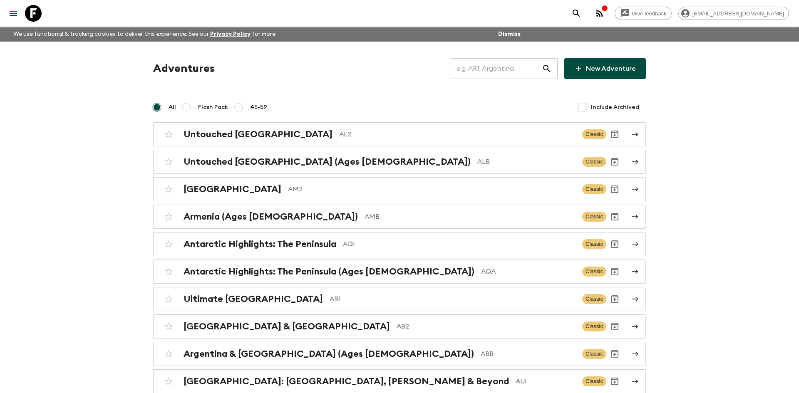
click at [486, 72] on input "text" at bounding box center [496, 68] width 91 height 23
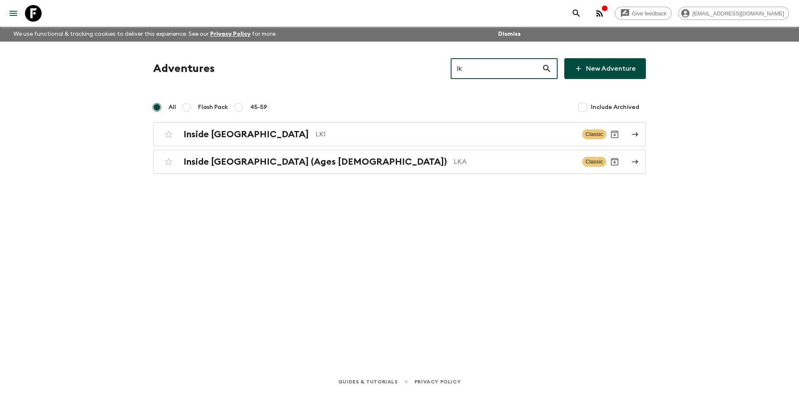
type input "lk1"
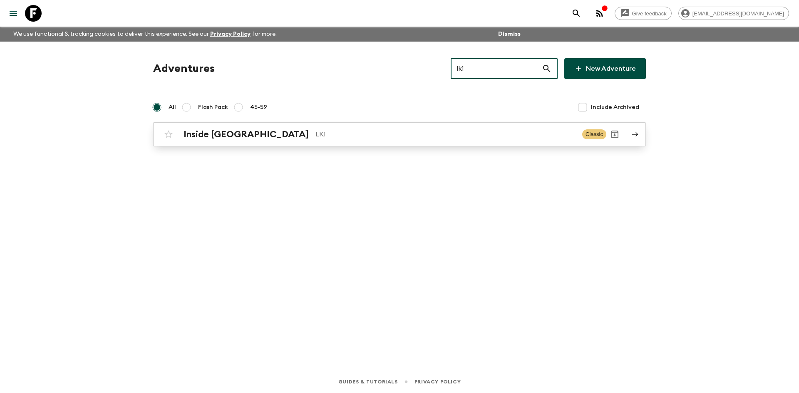
click at [245, 142] on div "Inside [GEOGRAPHIC_DATA] LK1 Classic" at bounding box center [383, 134] width 446 height 17
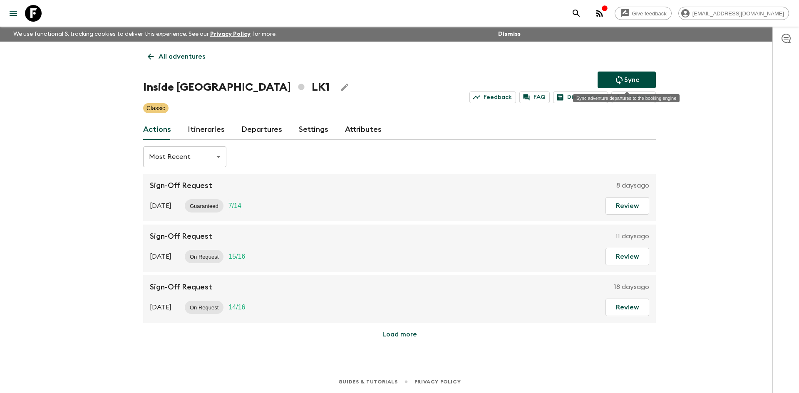
click at [625, 80] on p "Sync" at bounding box center [632, 80] width 15 height 10
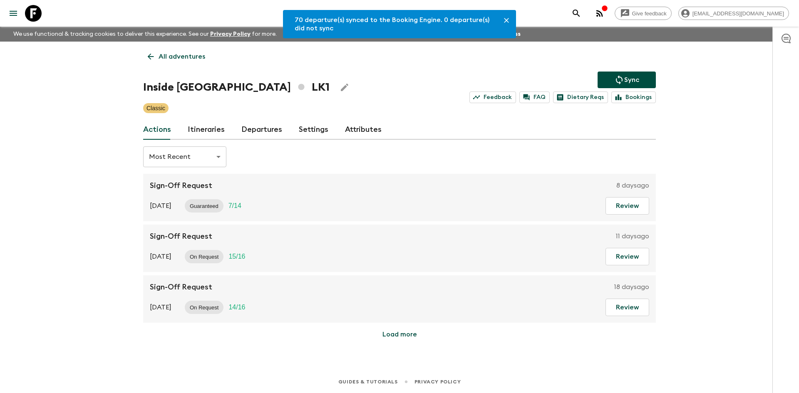
click at [267, 134] on link "Departures" at bounding box center [261, 130] width 41 height 20
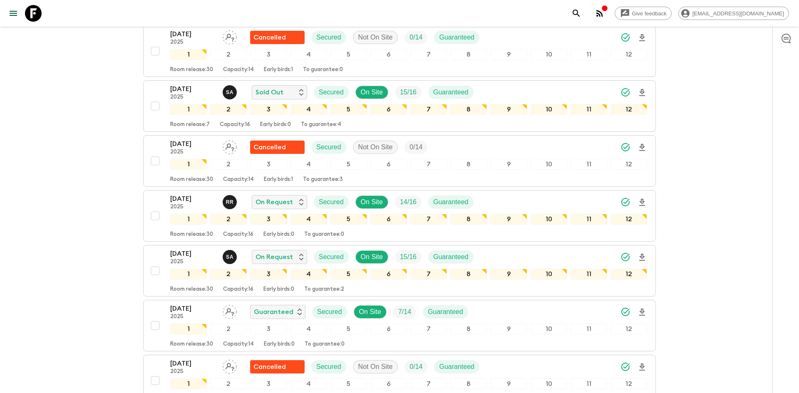
scroll to position [511, 0]
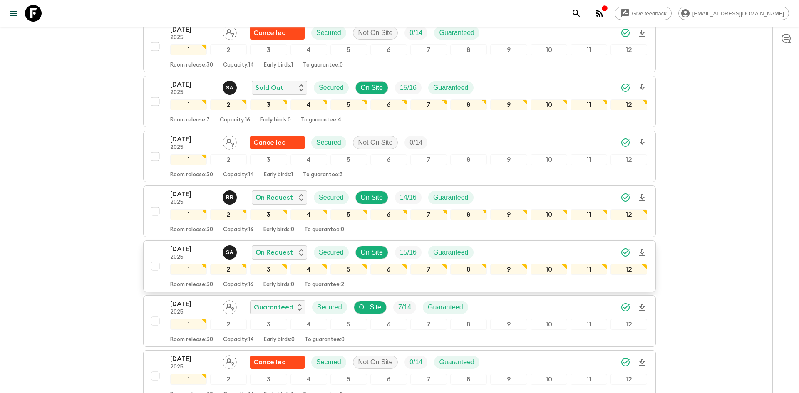
click at [537, 249] on div "[DATE] 2025 S A On Request Secured On Site 15 / 16 Guaranteed" at bounding box center [408, 252] width 477 height 17
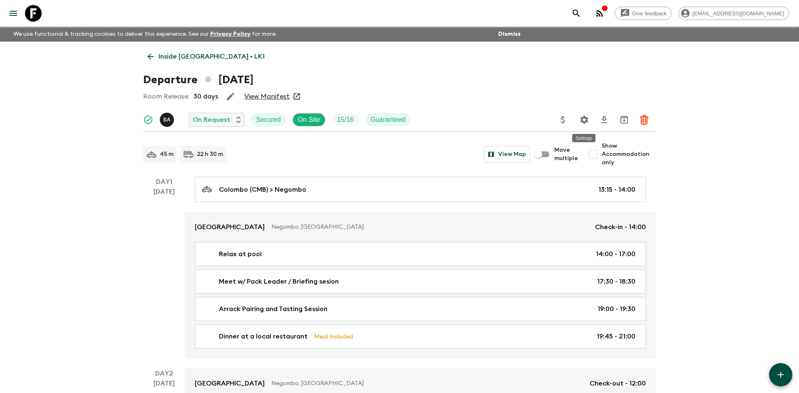
click at [587, 119] on icon "Settings" at bounding box center [585, 120] width 8 height 8
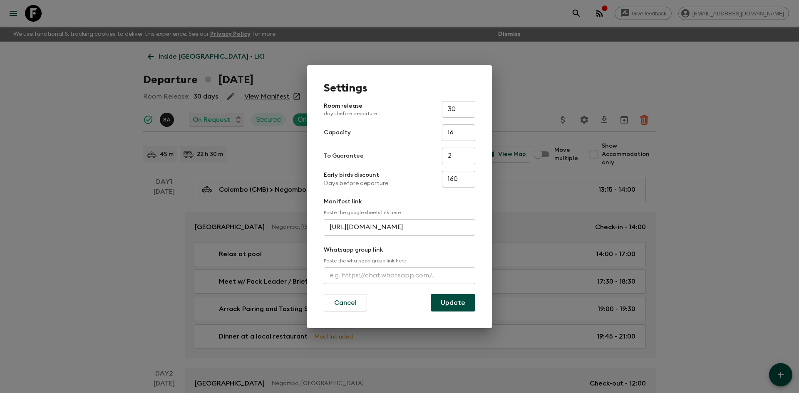
click at [371, 274] on input "text" at bounding box center [400, 276] width 152 height 17
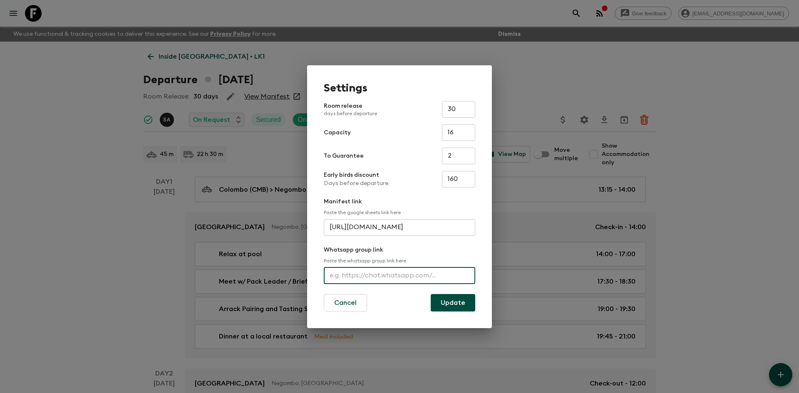
paste input "[URL][DOMAIN_NAME]"
type input "[URL][DOMAIN_NAME]"
click at [449, 300] on button "Update" at bounding box center [453, 302] width 45 height 17
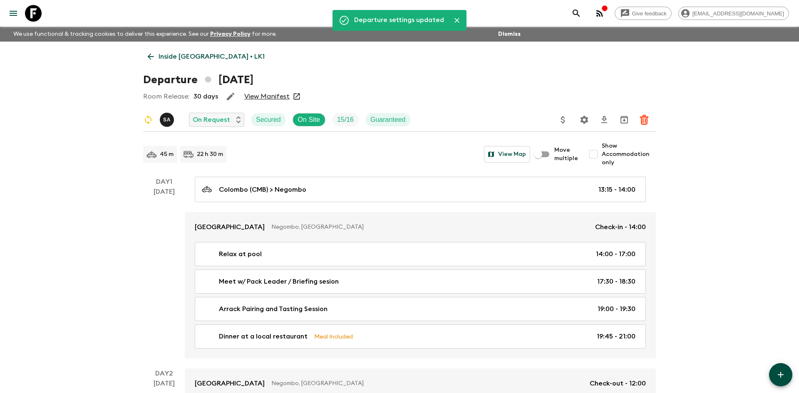
click at [179, 54] on p "Inside [GEOGRAPHIC_DATA] • LK1" at bounding box center [212, 57] width 106 height 10
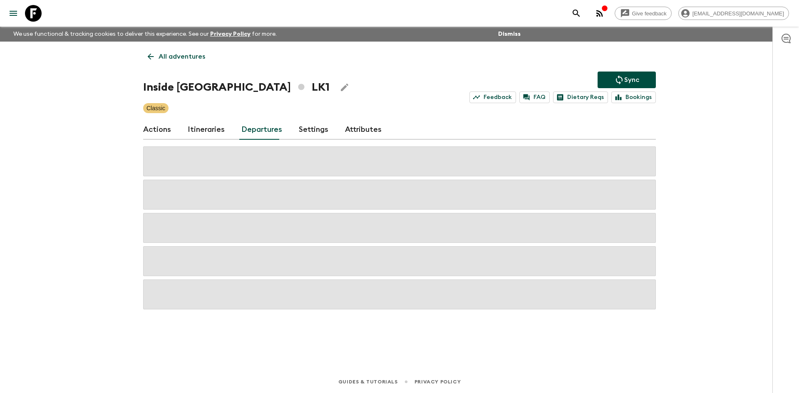
click at [179, 54] on p "All adventures" at bounding box center [182, 57] width 47 height 10
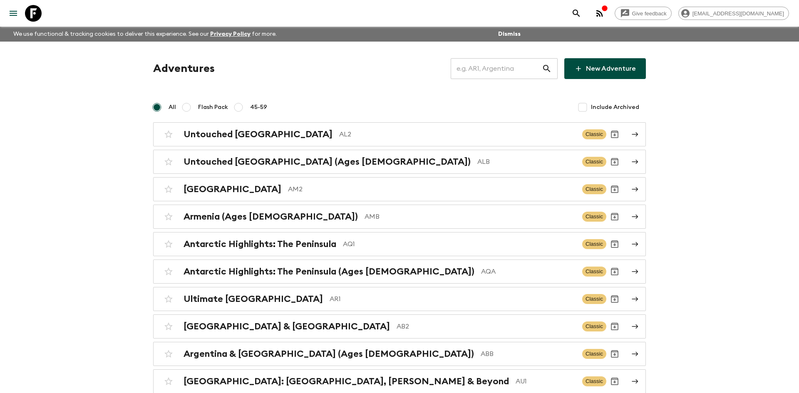
click at [485, 69] on input "text" at bounding box center [496, 68] width 91 height 23
type input "lk1"
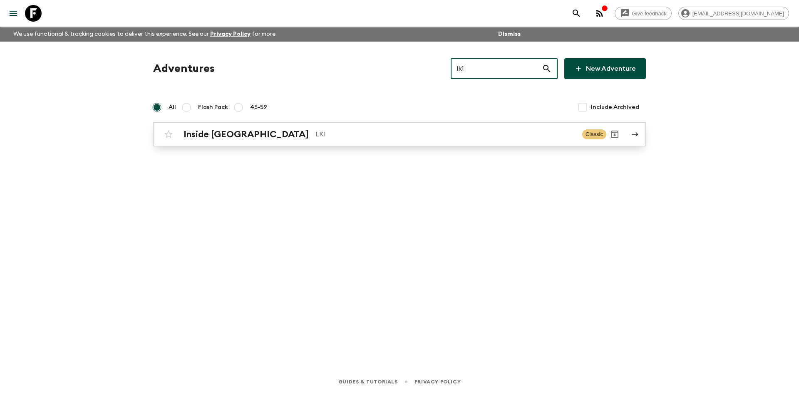
click at [290, 139] on div "Inside [GEOGRAPHIC_DATA] LK1" at bounding box center [380, 134] width 392 height 11
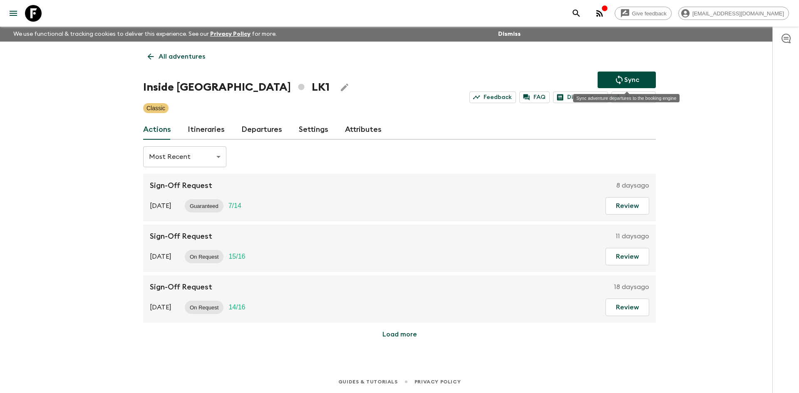
click at [619, 82] on icon "Sync adventure departures to the booking engine" at bounding box center [620, 80] width 10 height 10
